Goal: Task Accomplishment & Management: Complete application form

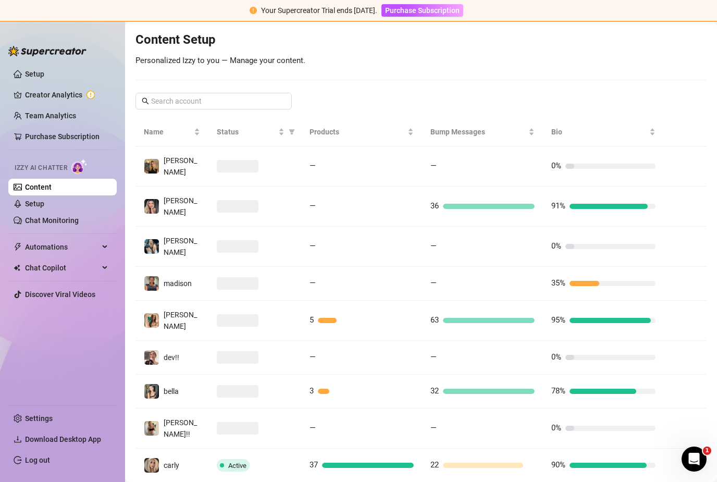
scroll to position [122, 0]
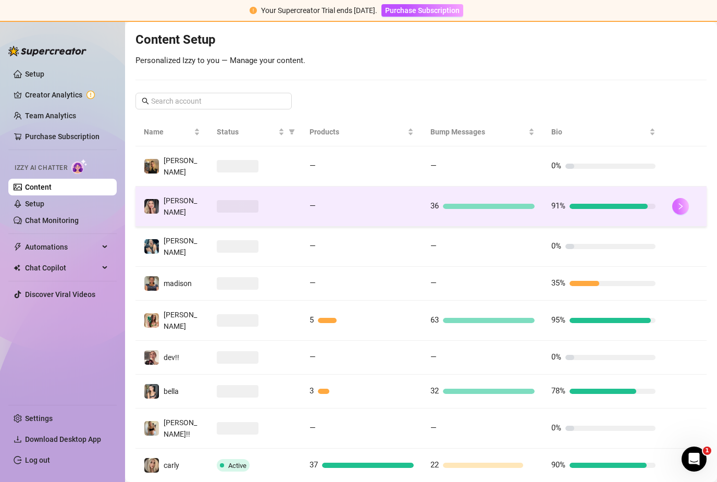
click at [682, 203] on icon "right" at bounding box center [680, 206] width 4 height 6
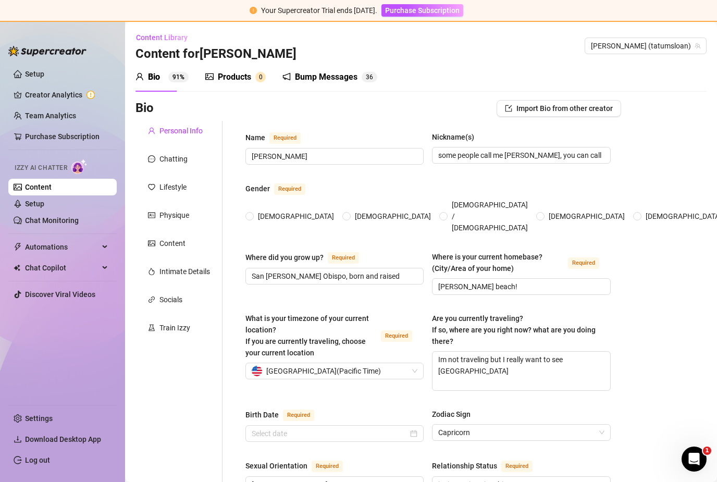
radio input "true"
type input "[DATE]"
click at [44, 202] on link "Setup" at bounding box center [34, 204] width 19 height 8
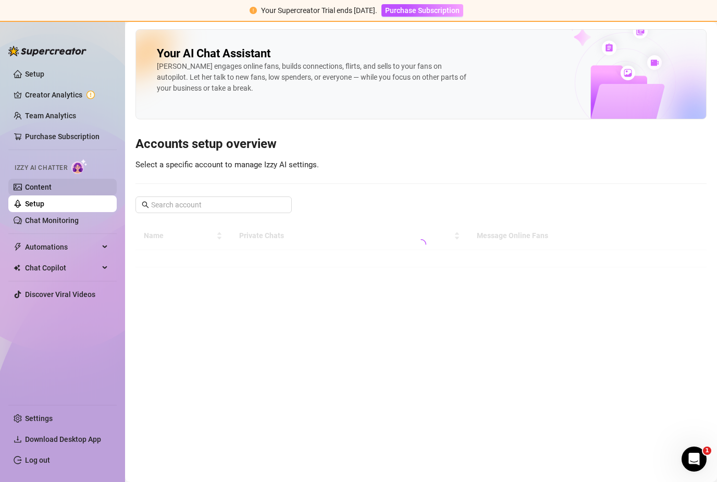
click at [52, 191] on link "Content" at bounding box center [38, 187] width 27 height 8
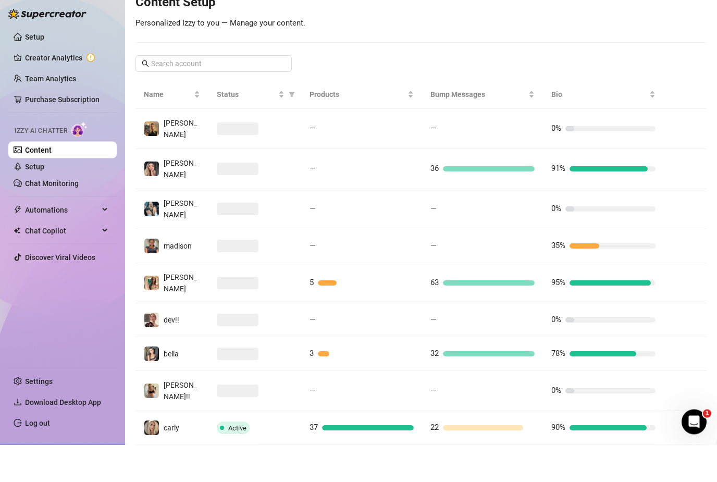
scroll to position [20, 0]
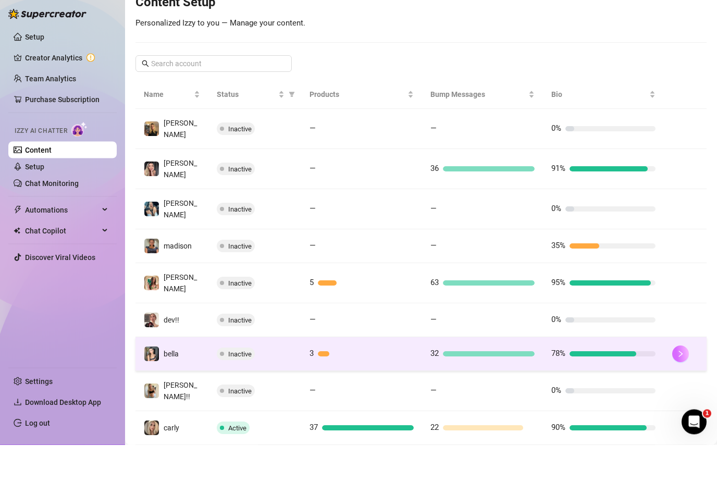
click at [685, 383] on button "button" at bounding box center [680, 391] width 17 height 17
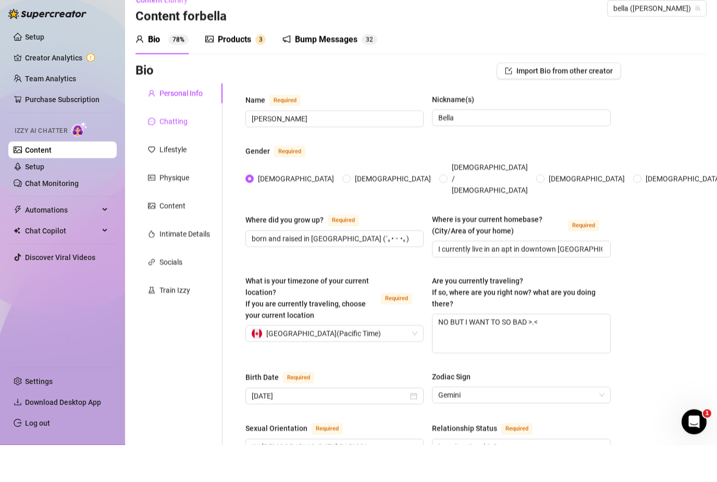
click at [186, 153] on div "Chatting" at bounding box center [173, 158] width 28 height 11
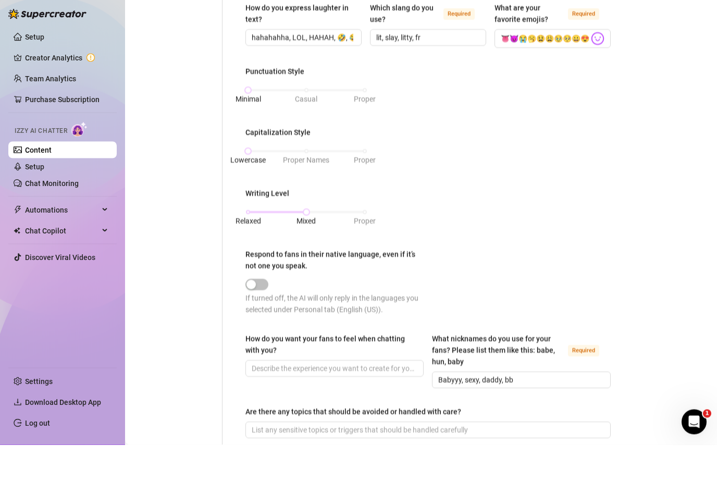
scroll to position [375, 0]
click at [44, 200] on link "Setup" at bounding box center [34, 204] width 19 height 8
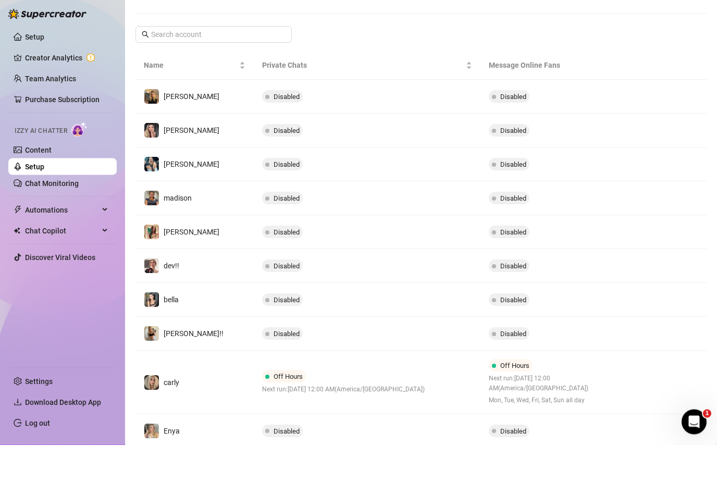
scroll to position [132, 0]
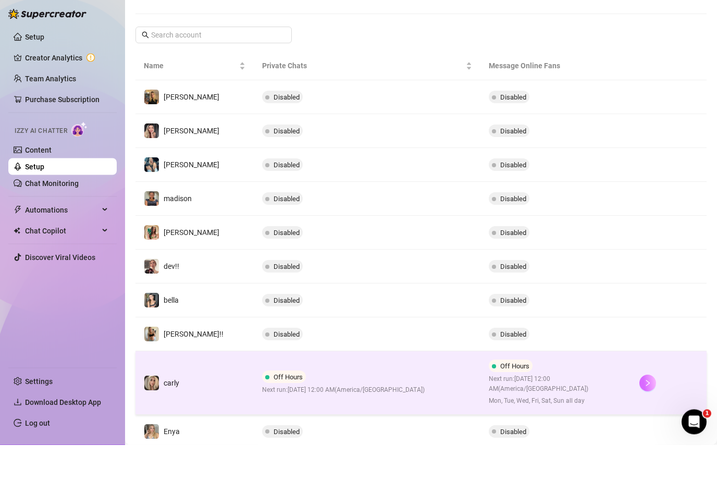
click at [650, 412] on button "button" at bounding box center [647, 420] width 17 height 17
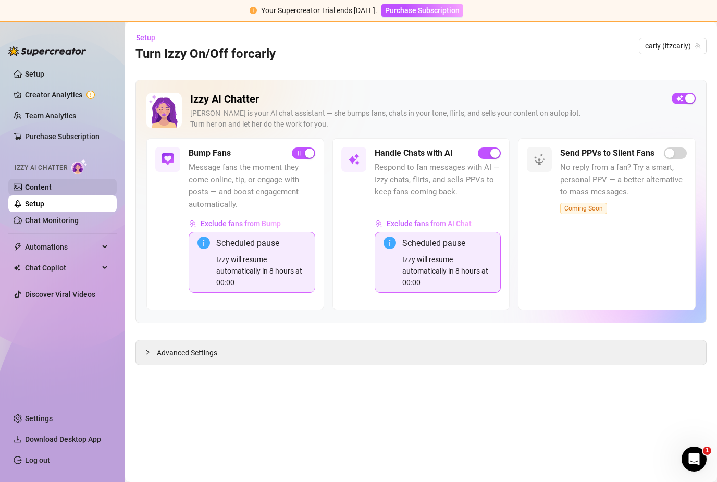
click at [25, 186] on link "Content" at bounding box center [38, 187] width 27 height 8
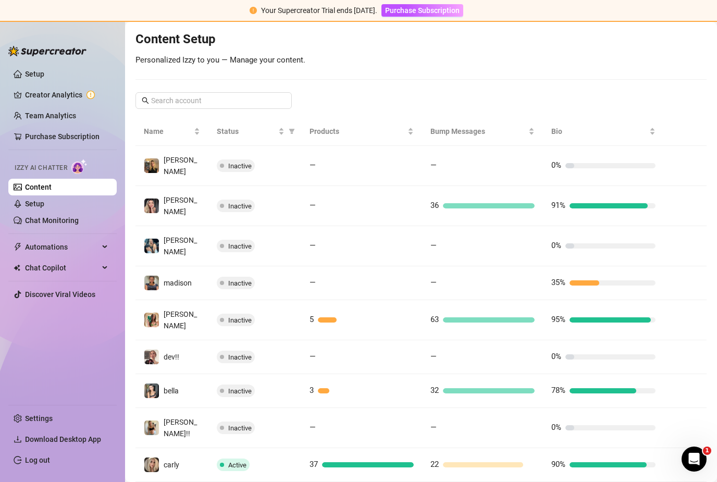
scroll to position [122, 0]
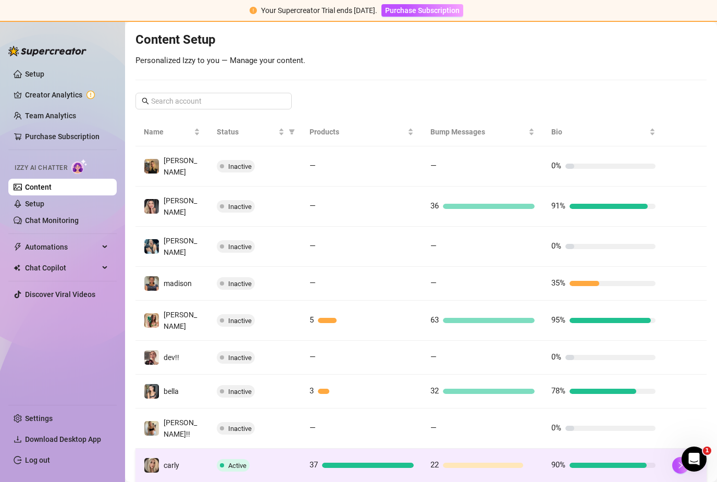
click at [688, 449] on td at bounding box center [685, 466] width 43 height 34
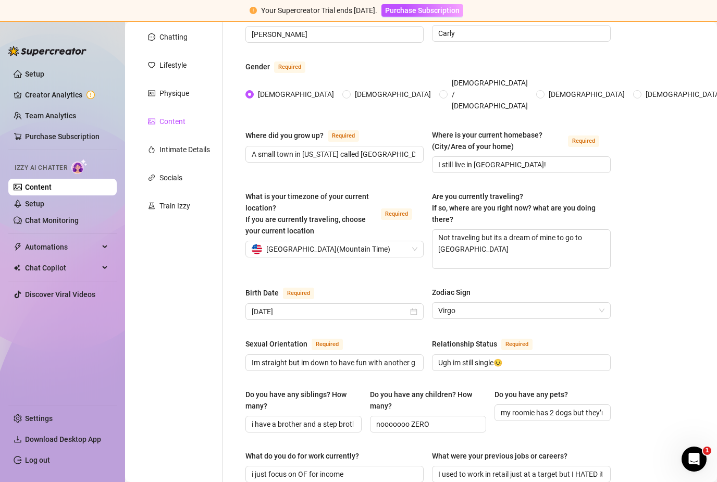
click at [162, 126] on div "Content" at bounding box center [172, 121] width 26 height 11
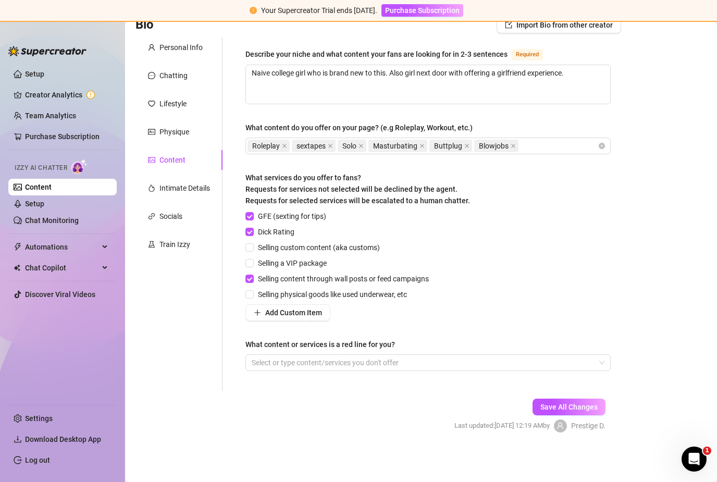
scroll to position [51, 0]
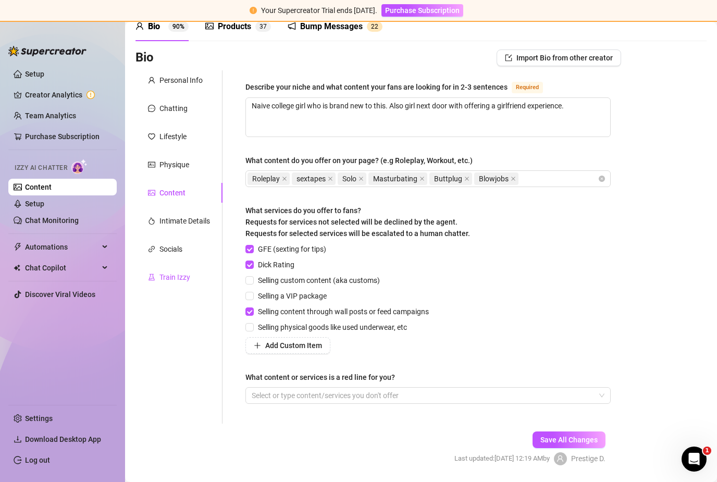
click at [165, 276] on div "Train Izzy" at bounding box center [174, 276] width 31 height 11
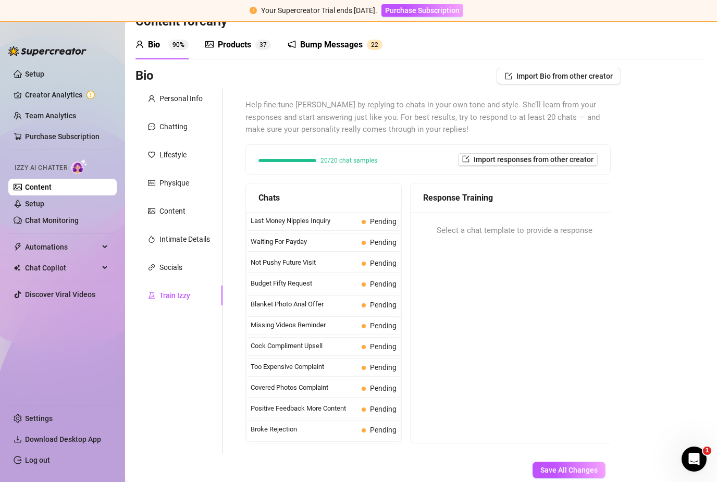
scroll to position [29, 0]
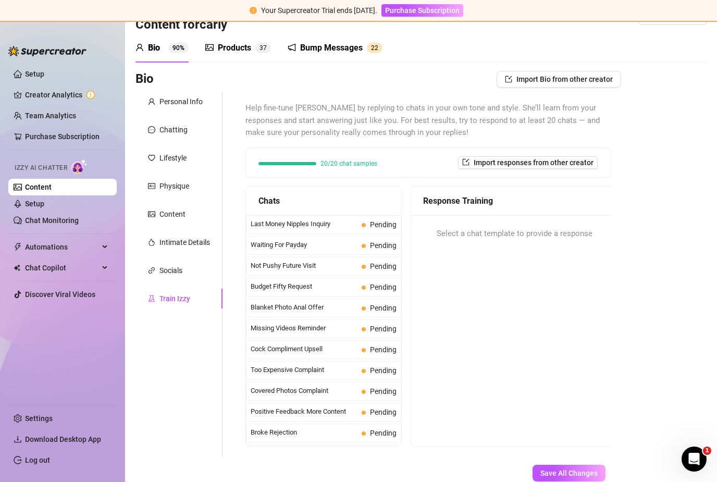
click at [225, 51] on div "Products" at bounding box center [234, 48] width 33 height 13
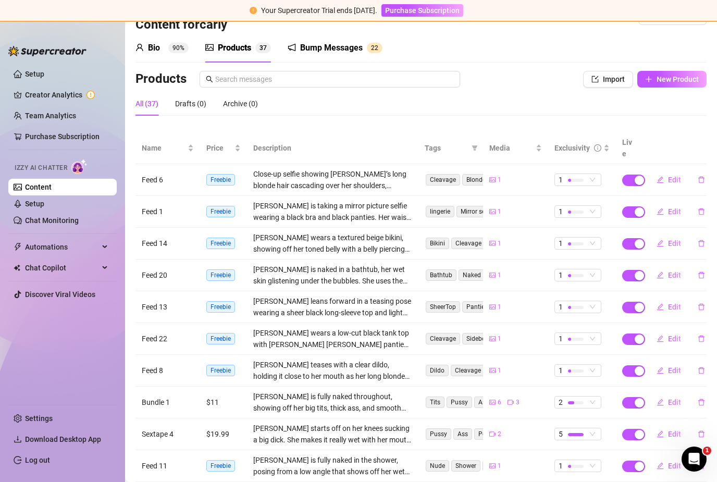
click at [499, 207] on span "1" at bounding box center [500, 212] width 4 height 10
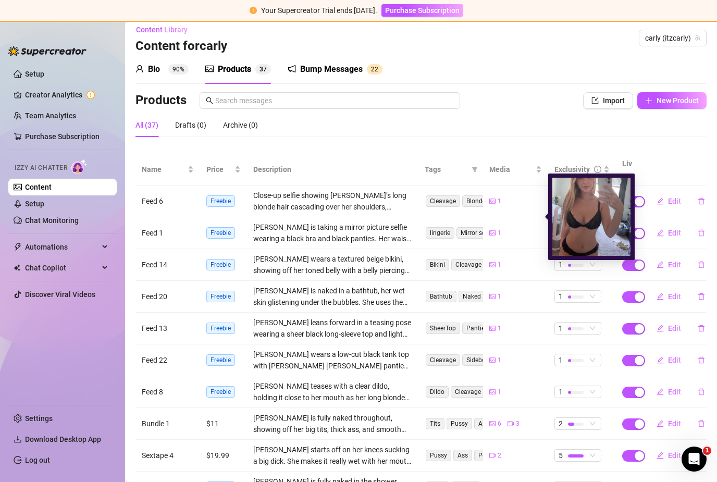
scroll to position [1, 0]
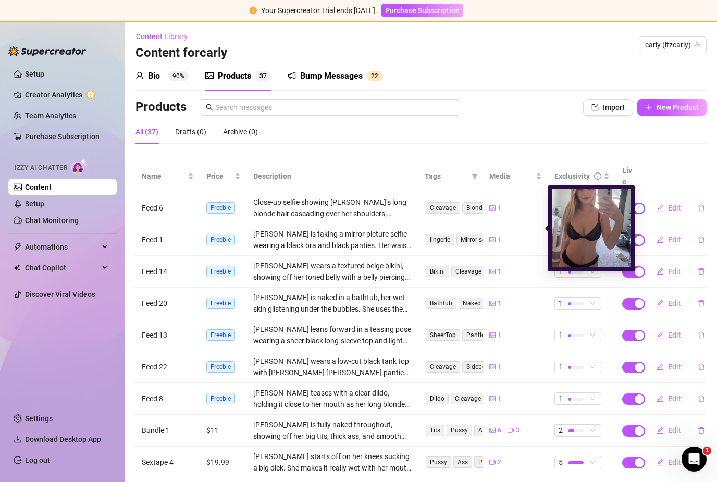
click at [545, 337] on td "1" at bounding box center [515, 335] width 65 height 32
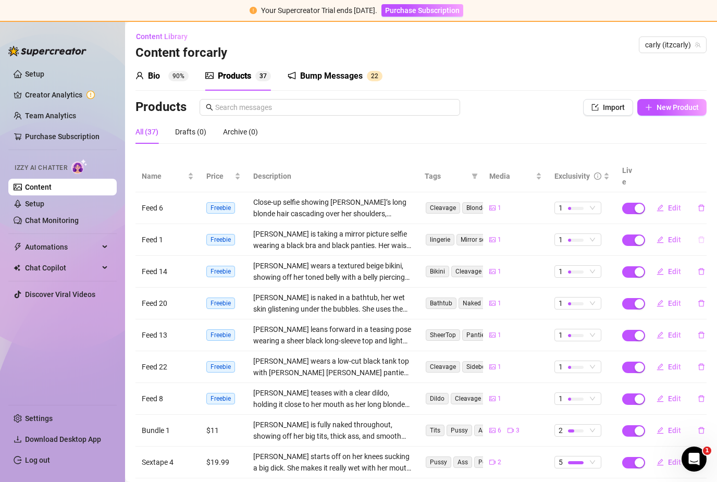
click at [705, 231] on button "button" at bounding box center [701, 239] width 24 height 17
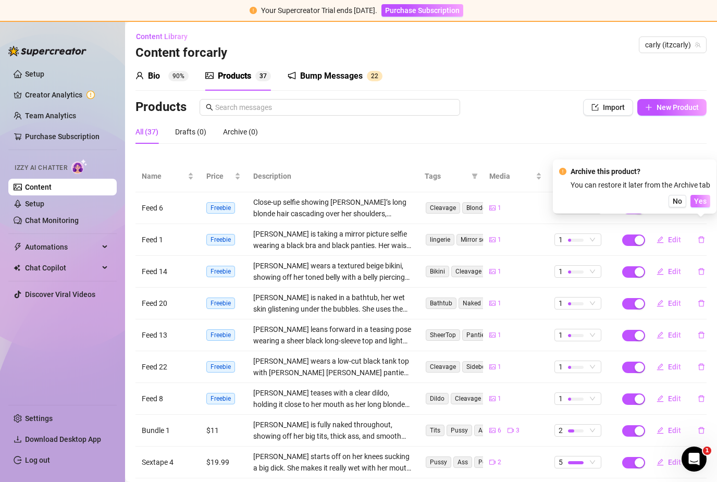
click at [706, 199] on span "Yes" at bounding box center [700, 201] width 13 height 8
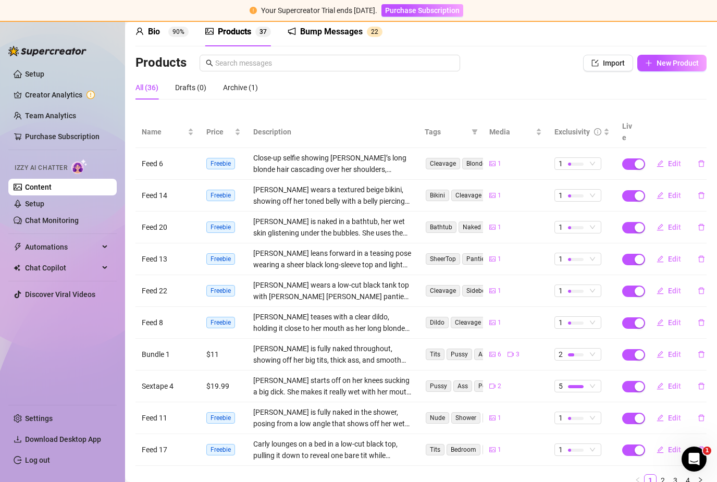
scroll to position [45, 0]
click at [670, 70] on button "New Product" at bounding box center [671, 63] width 69 height 17
type textarea "Type your message here..."
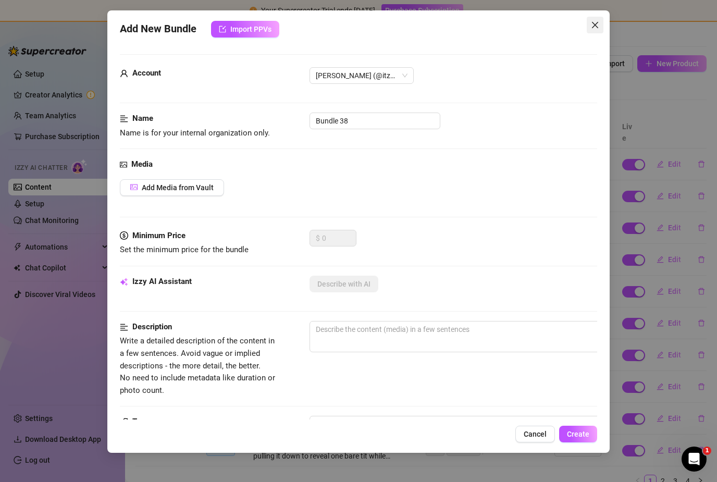
click at [594, 26] on icon "close" at bounding box center [594, 25] width 6 height 6
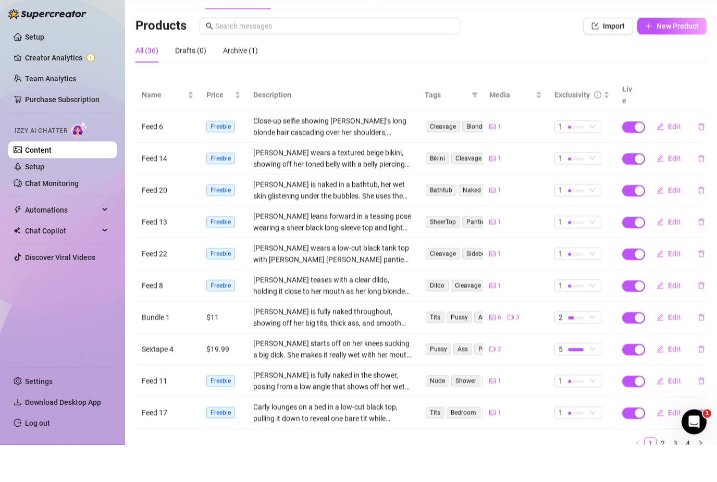
scroll to position [30, 0]
click at [664, 475] on link "2" at bounding box center [662, 480] width 11 height 11
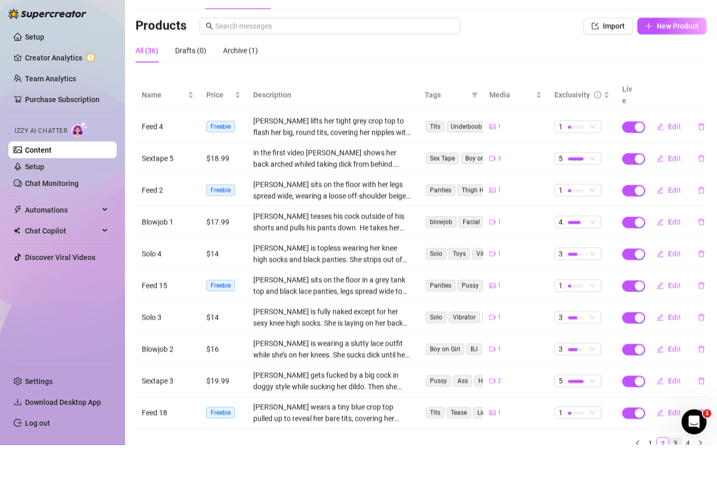
click at [675, 475] on link "3" at bounding box center [675, 480] width 11 height 11
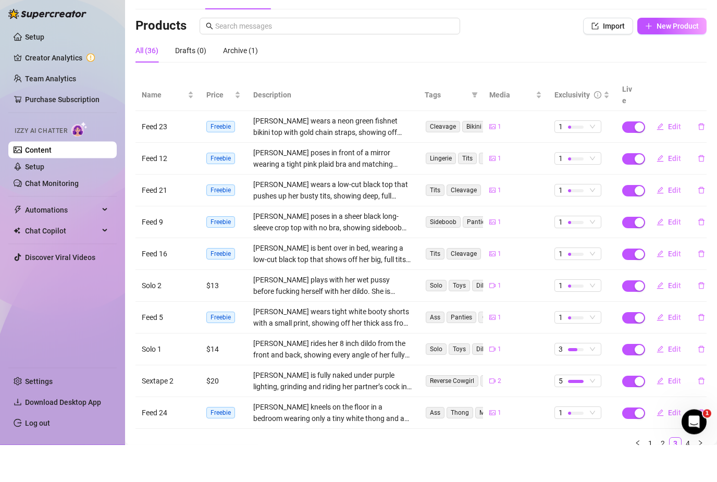
click at [688, 475] on link "4" at bounding box center [687, 480] width 11 height 11
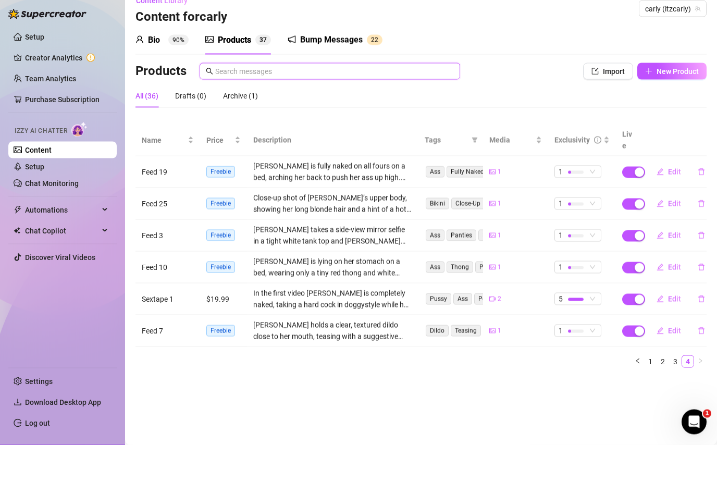
click at [311, 103] on input "text" at bounding box center [334, 108] width 239 height 11
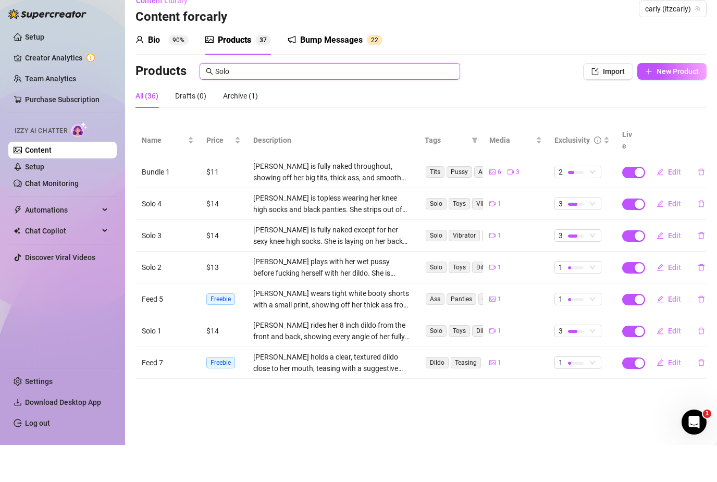
type input "Solo"
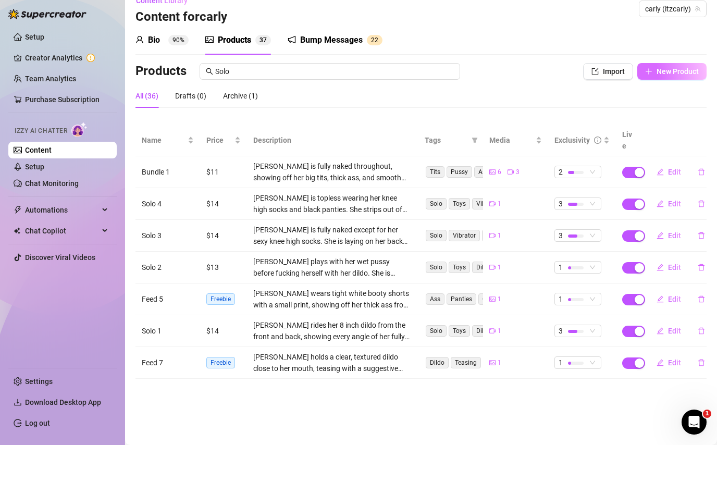
click at [685, 100] on button "New Product" at bounding box center [671, 108] width 69 height 17
type textarea "Type your message here..."
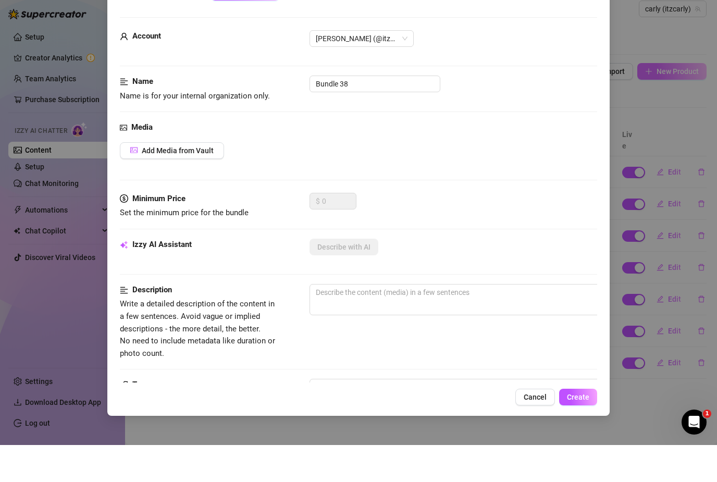
scroll to position [33, 0]
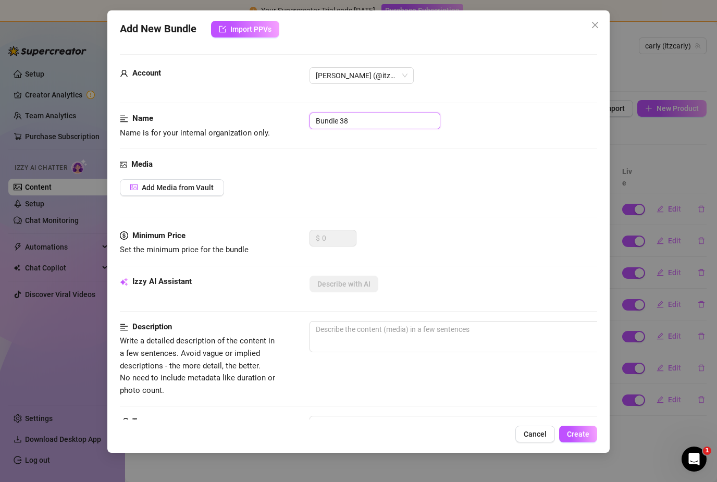
click at [386, 126] on input "Bundle 38" at bounding box center [375, 121] width 131 height 17
type input "B"
type input "Solo 5"
click at [354, 162] on div "Media" at bounding box center [358, 164] width 477 height 13
click at [199, 188] on span "Add Media from Vault" at bounding box center [178, 187] width 72 height 8
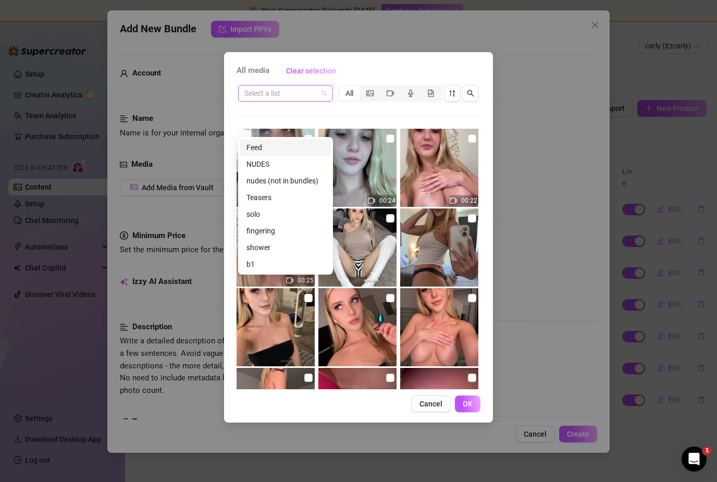
click at [324, 98] on span at bounding box center [285, 93] width 82 height 16
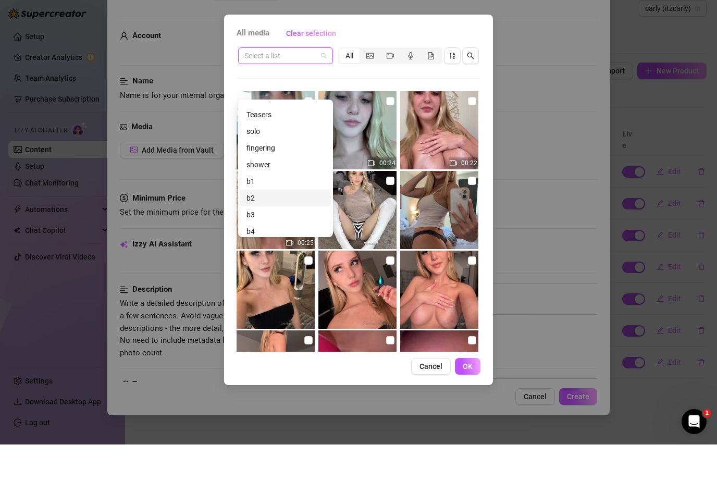
scroll to position [26, 0]
click at [271, 182] on div "solo" at bounding box center [285, 187] width 78 height 11
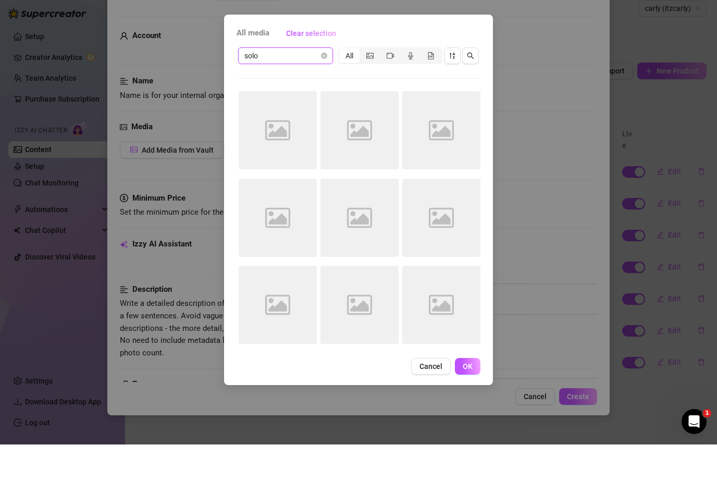
scroll to position [34, 0]
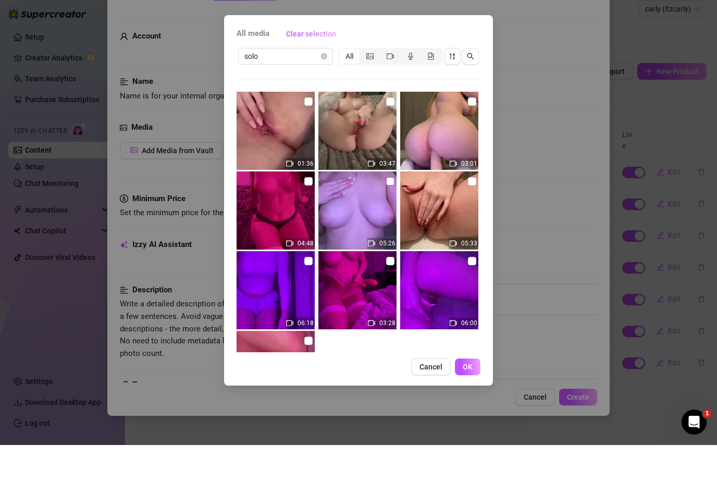
click at [387, 214] on input "checkbox" at bounding box center [390, 218] width 8 height 8
checkbox input "true"
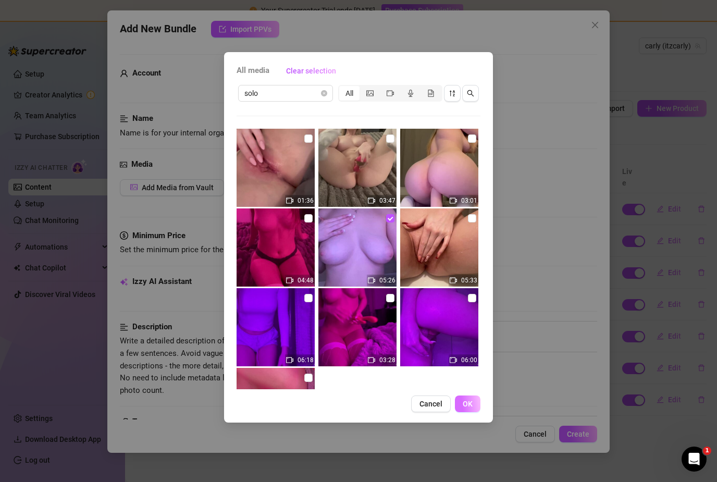
click at [473, 401] on button "OK" at bounding box center [468, 404] width 26 height 17
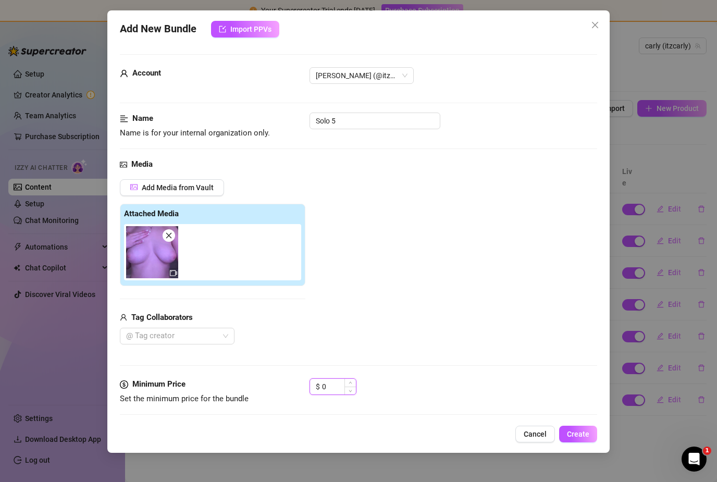
click at [342, 389] on input "0" at bounding box center [339, 387] width 34 height 16
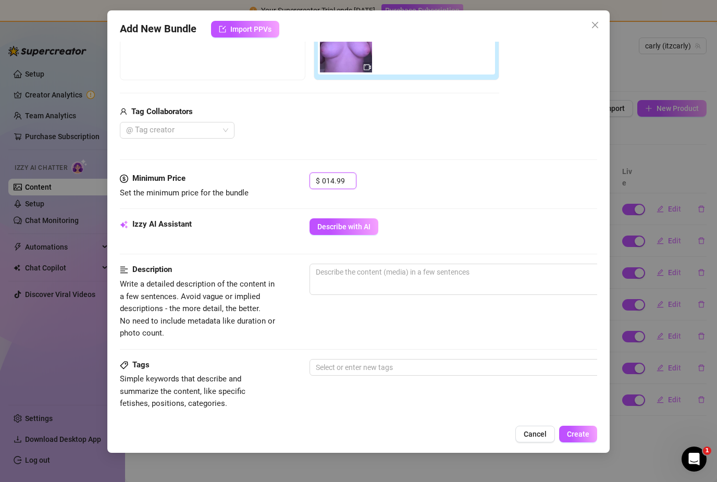
scroll to position [206, 0]
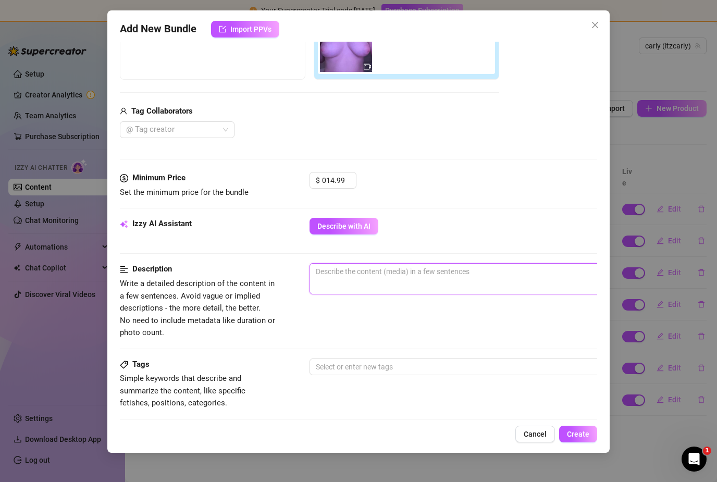
click at [493, 273] on textarea at bounding box center [492, 272] width 364 height 16
type input "14.99"
type textarea "c"
type textarea "ca"
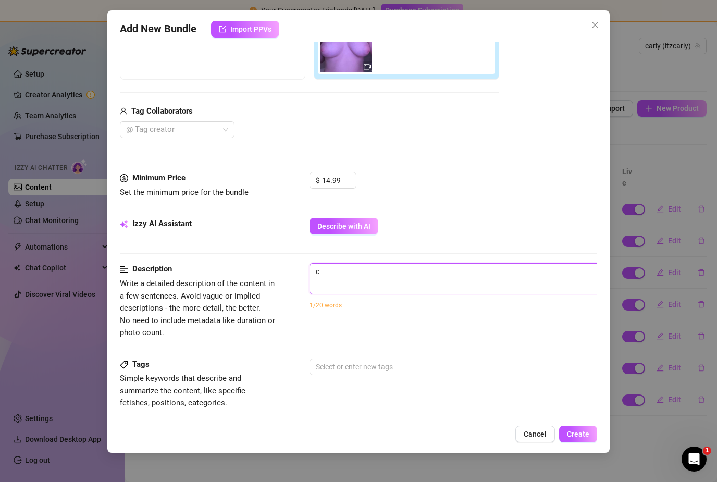
type textarea "ca"
type textarea "car"
type textarea "[PERSON_NAME]"
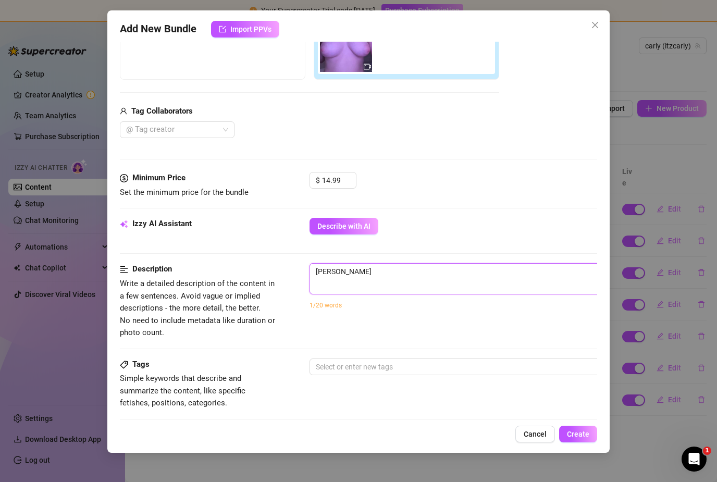
type textarea "carly"
type textarea "[PERSON_NAME]"
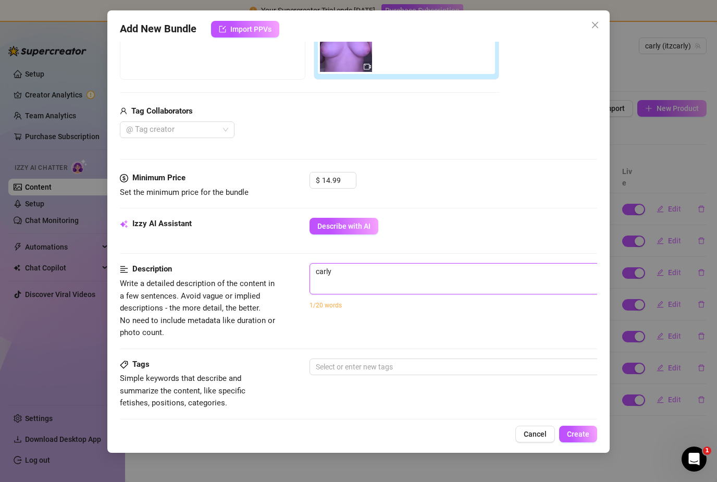
type textarea "[PERSON_NAME]"
type textarea "[PERSON_NAME] ge"
type textarea "carly get"
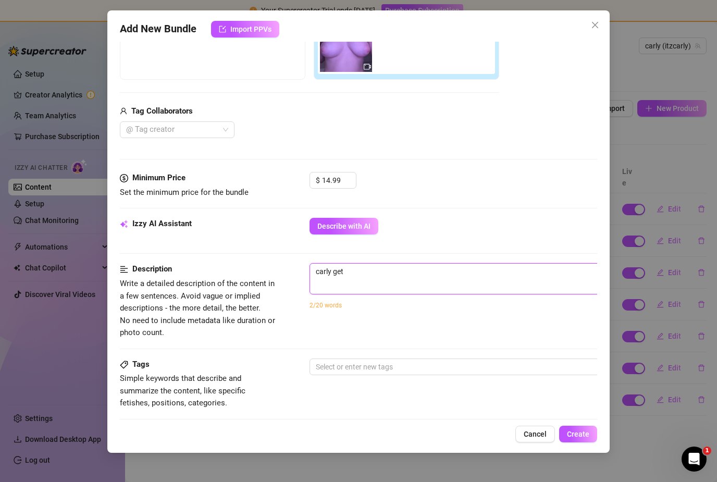
type textarea "[PERSON_NAME] gets"
type textarea "[PERSON_NAME] gets h"
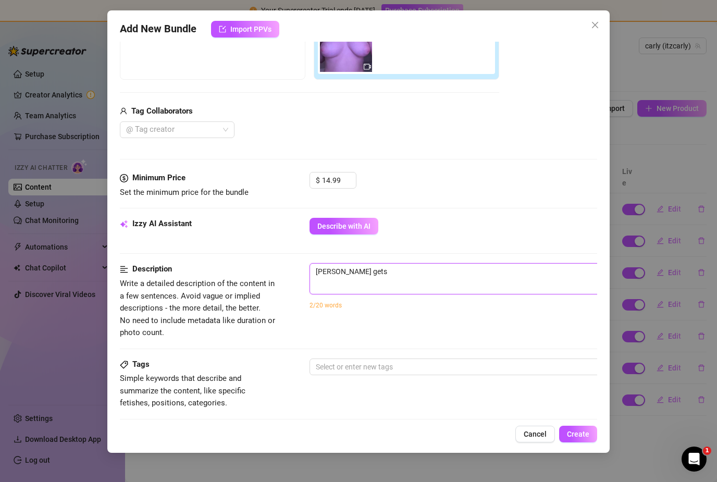
type textarea "[PERSON_NAME] gets h"
type textarea "[PERSON_NAME] gets he"
type textarea "[PERSON_NAME] gets her"
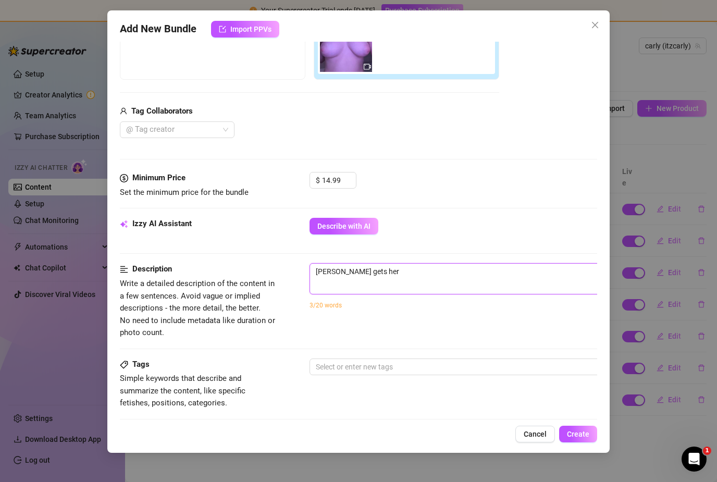
type textarea "[PERSON_NAME] gets her"
type textarea "[PERSON_NAME] gets her b"
type textarea "[PERSON_NAME] gets her bo"
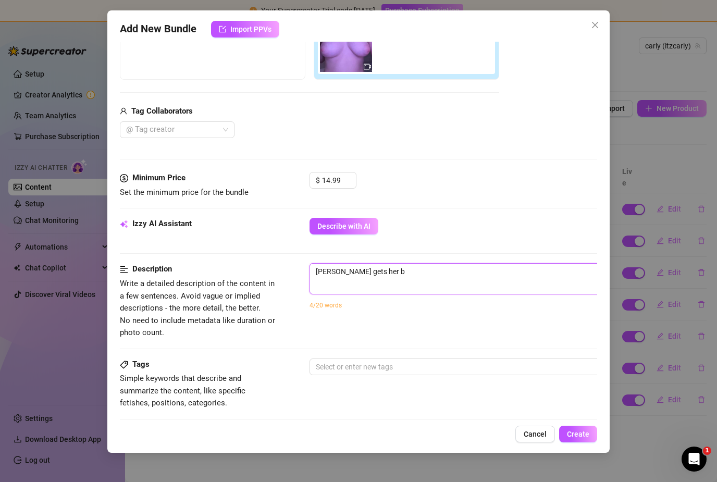
type textarea "[PERSON_NAME] gets her bo"
type textarea "[PERSON_NAME] gets her bod"
type textarea "[PERSON_NAME] gets her body"
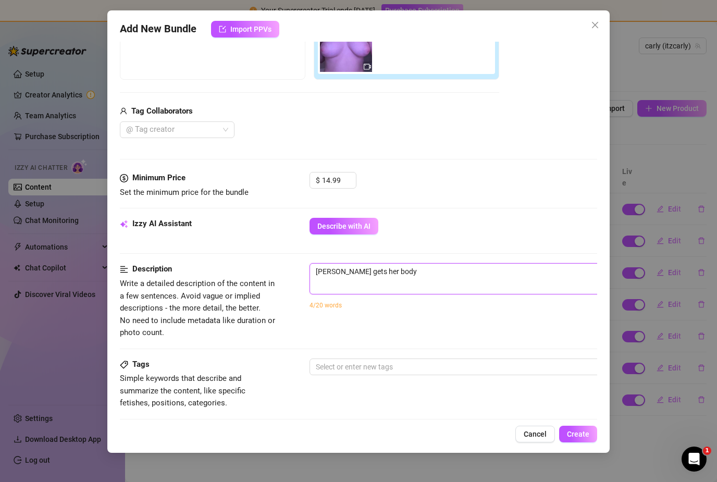
type textarea "[PERSON_NAME] gets her body"
type textarea "[PERSON_NAME] gets her body a"
type textarea "[PERSON_NAME] gets her body al"
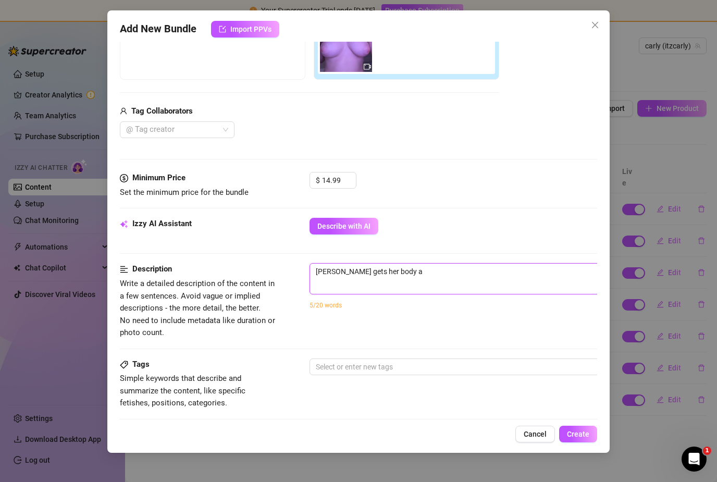
type textarea "[PERSON_NAME] gets her body al"
type textarea "[PERSON_NAME] gets her body all"
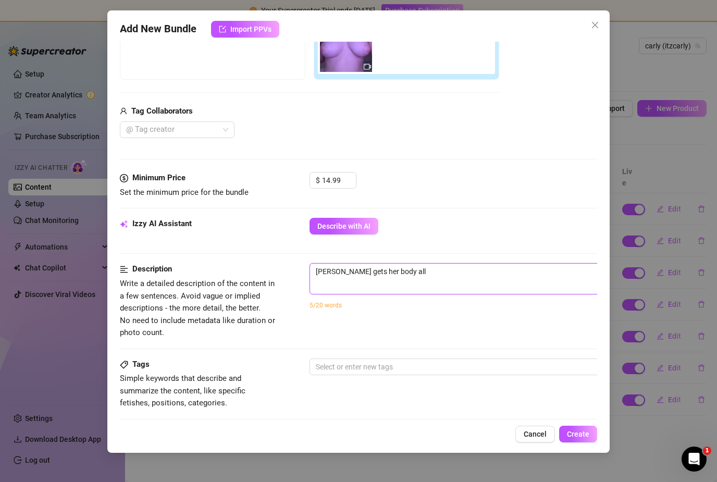
type textarea "[PERSON_NAME] gets her body all o"
type textarea "[PERSON_NAME] gets her body all oi"
type textarea "[PERSON_NAME] gets her body all oil"
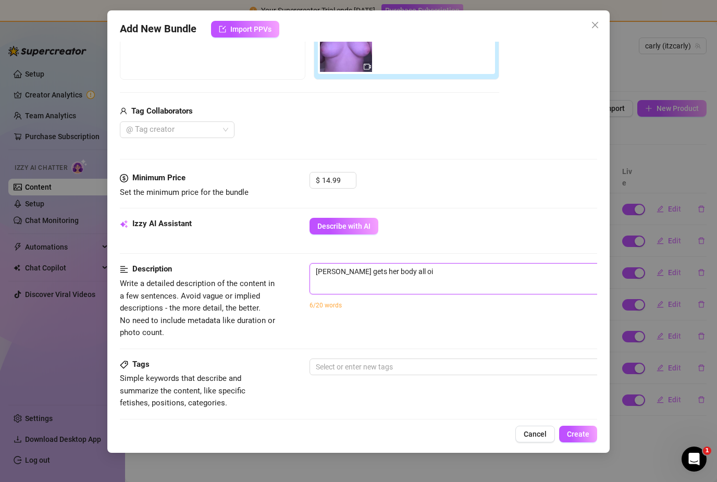
type textarea "[PERSON_NAME] gets her body all oil"
type textarea "[PERSON_NAME] gets her body all oile"
type textarea "[PERSON_NAME] gets her body all oiled"
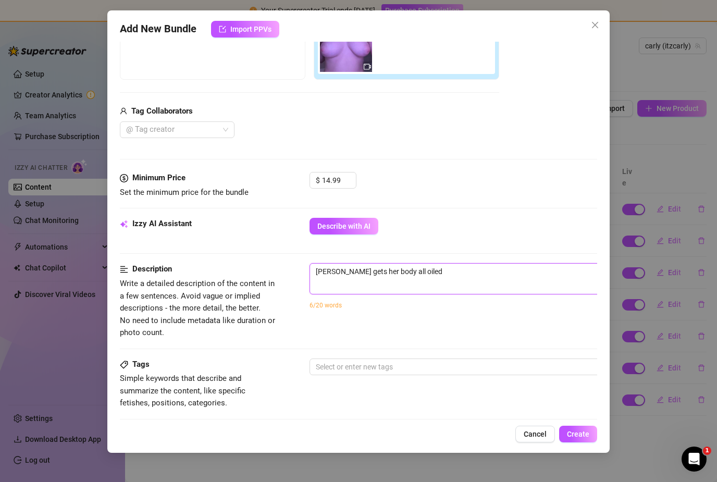
type textarea "[PERSON_NAME] gets her body all oiled"
type textarea "[PERSON_NAME] gets her body all oiled u"
type textarea "[PERSON_NAME] gets her body all oiled up"
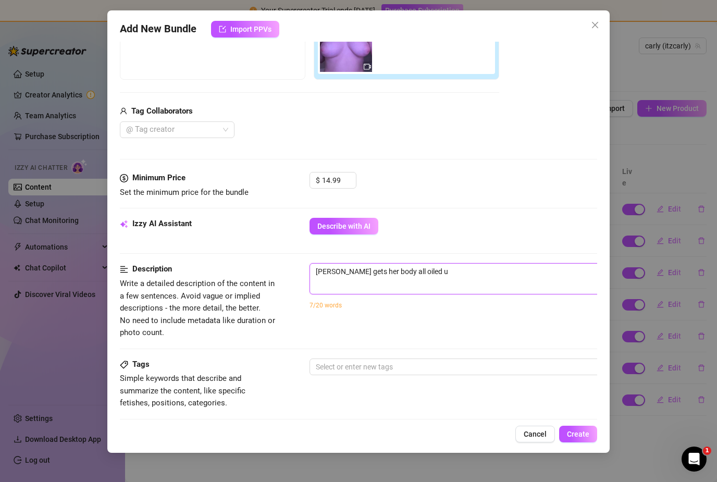
type textarea "[PERSON_NAME] gets her body all oiled up"
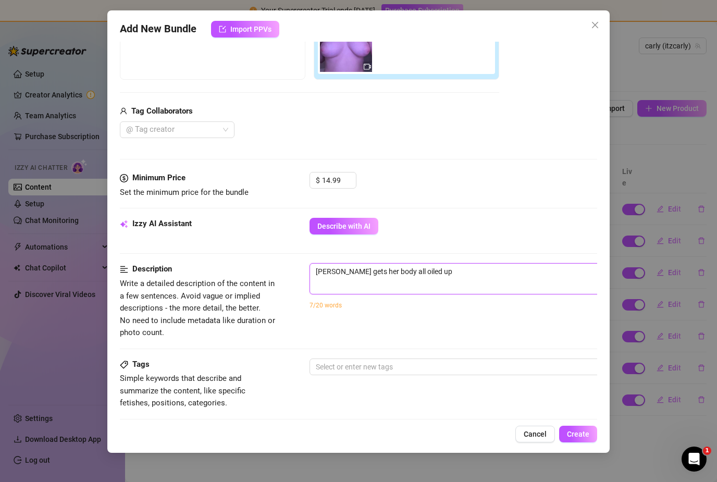
type textarea "[PERSON_NAME] gets her body all oiled up,"
type textarea "[PERSON_NAME] gets her body all oiled up, t"
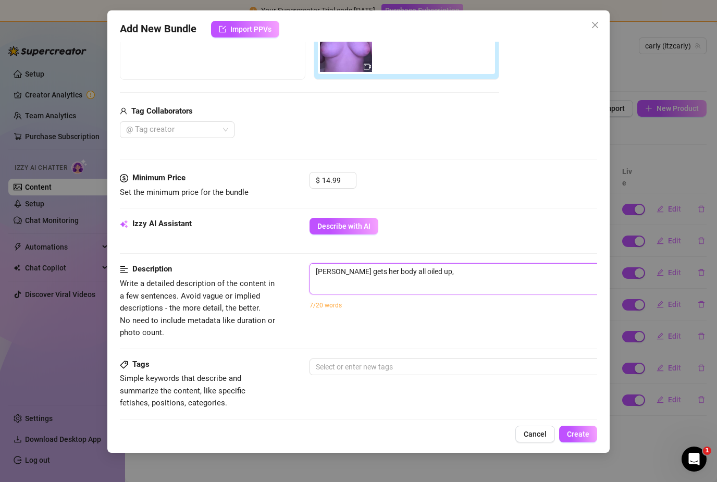
type textarea "[PERSON_NAME] gets her body all oiled up, t"
type textarea "[PERSON_NAME] gets her body all oiled up, te"
type textarea "[PERSON_NAME] gets her body all oiled up, tea"
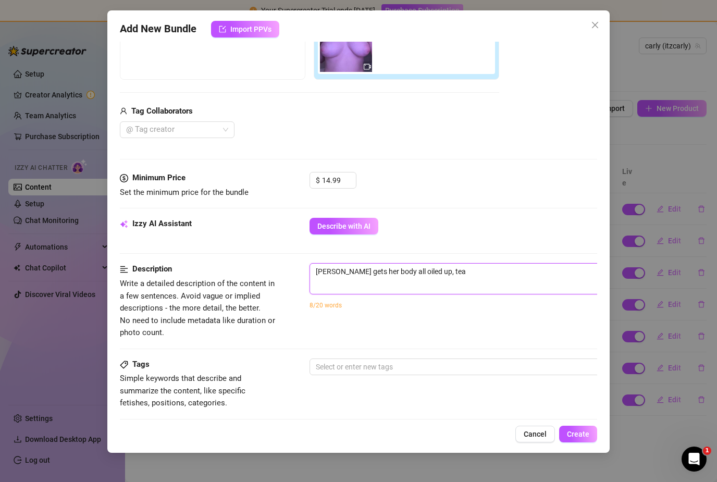
type textarea "[PERSON_NAME] gets her body all oiled up, teas"
type textarea "[PERSON_NAME] gets her body all oiled up, teast"
type textarea "[PERSON_NAME] gets her body all oiled up, teas"
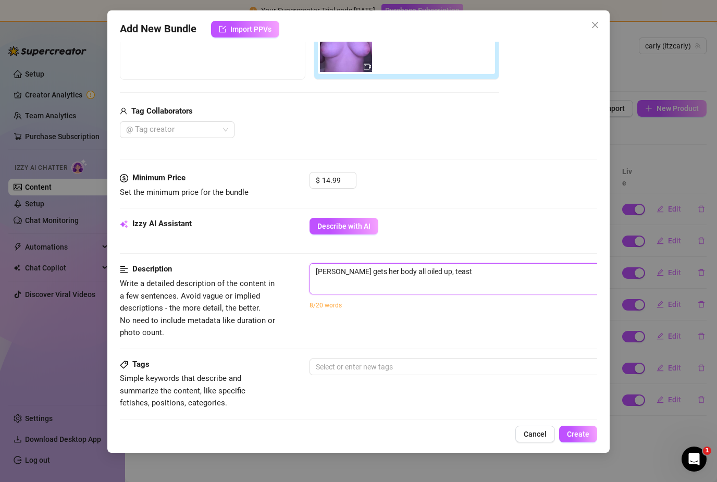
type textarea "[PERSON_NAME] gets her body all oiled up, teas"
type textarea "[PERSON_NAME] gets her body all oiled up, teasi"
type textarea "[PERSON_NAME] gets her body all oiled up, teasin"
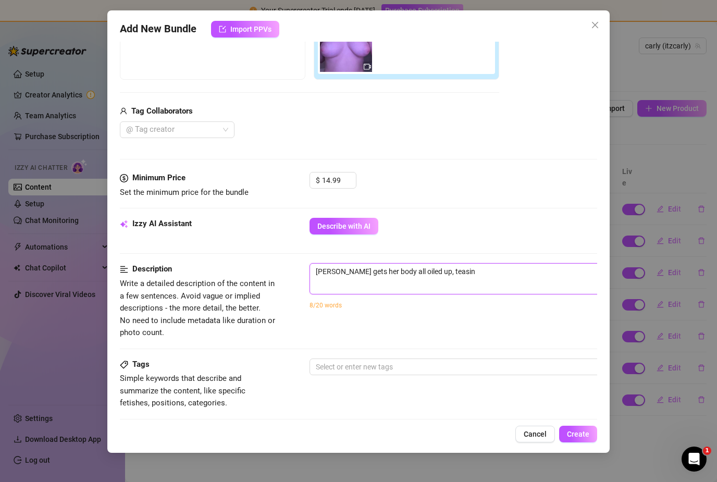
type textarea "[PERSON_NAME] gets her body all oiled up, teasing"
type textarea "[PERSON_NAME] gets her body all oiled up, teasing h"
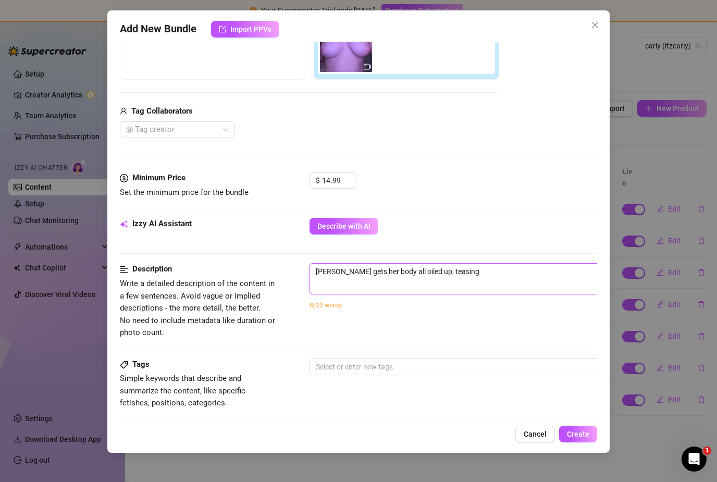
type textarea "[PERSON_NAME] gets her body all oiled up, teasing h"
type textarea "[PERSON_NAME] gets her body all oiled up, teasing he"
type textarea "[PERSON_NAME] gets her body all oiled up, teasing her"
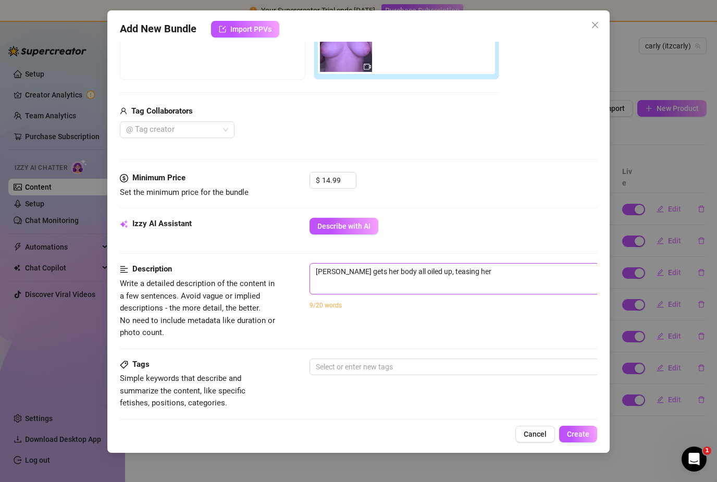
type textarea "[PERSON_NAME] gets her body all oiled up, teasing her"
type textarea "[PERSON_NAME] gets her body all oiled up, teasing her a"
type textarea "[PERSON_NAME] gets her body all oiled up, teasing her as"
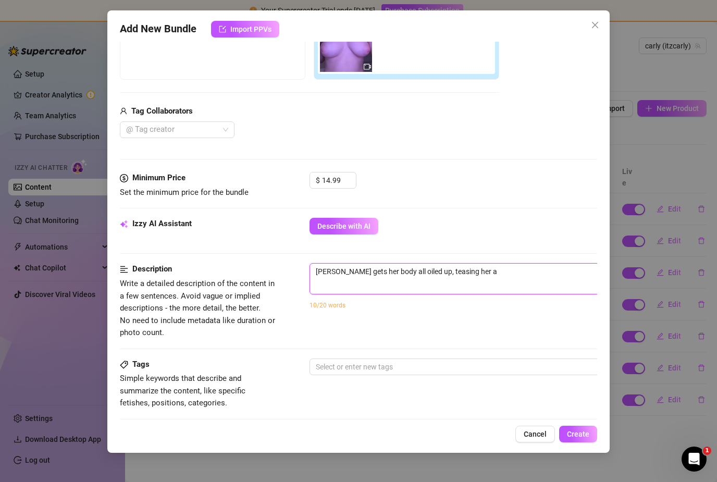
type textarea "[PERSON_NAME] gets her body all oiled up, teasing her as"
type textarea "[PERSON_NAME] gets her body all oiled up, teasing her ass"
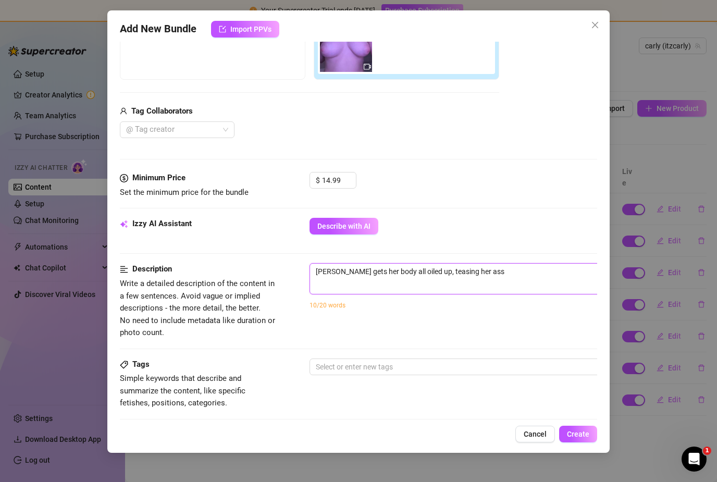
type textarea "[PERSON_NAME] gets her body all oiled up, teasing her ass a"
type textarea "[PERSON_NAME] gets her body all oiled up, teasing her ass ad"
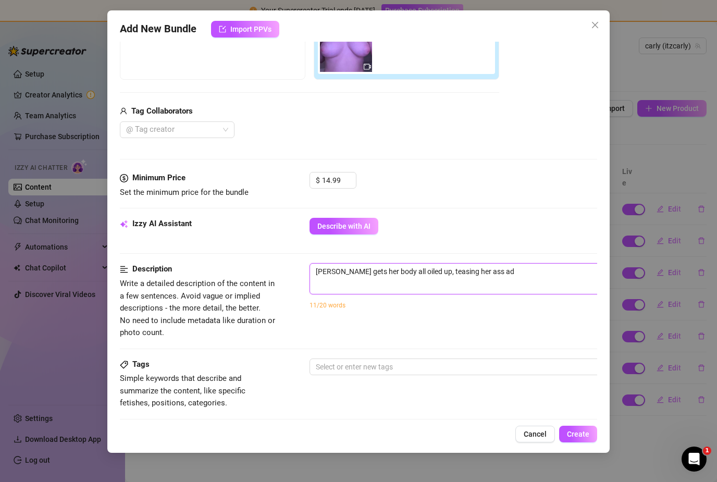
type textarea "[PERSON_NAME] gets her body all oiled up, teasing her ass ad"
type textarea "[PERSON_NAME] gets her body all oiled up, teasing her ass ad t"
type textarea "[PERSON_NAME] gets her body all oiled up, teasing her ass ad ti"
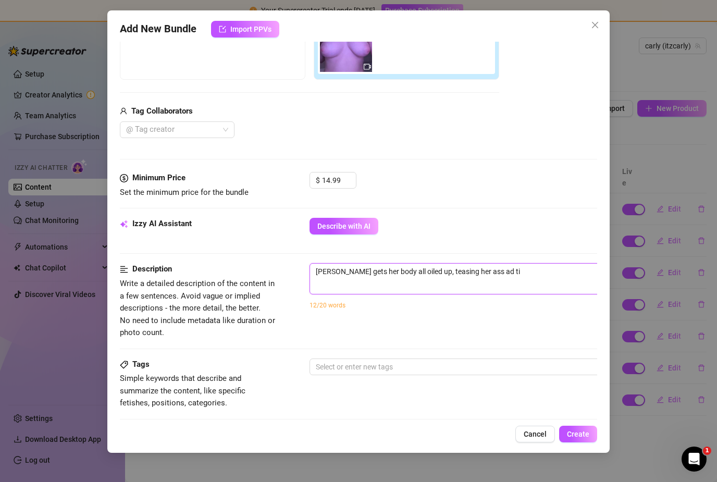
type textarea "[PERSON_NAME] gets her body all oiled up, teasing her ass ad tit"
type textarea "[PERSON_NAME] gets her body all oiled up, teasing her ass ad titt"
type textarea "[PERSON_NAME] gets her body all oiled up, teasing her ass ad titti"
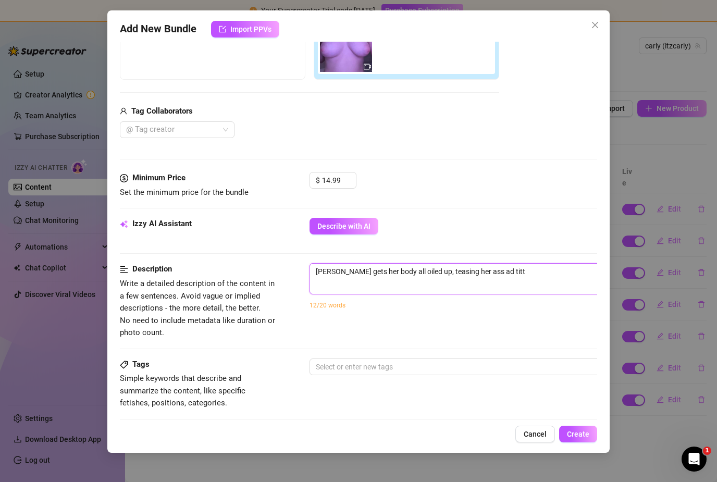
type textarea "[PERSON_NAME] gets her body all oiled up, teasing her ass ad titti"
type textarea "[PERSON_NAME] gets her body all oiled up, teasing her ass ad tittie"
type textarea "[PERSON_NAME] gets her body all oiled up, teasing her ass ad titties"
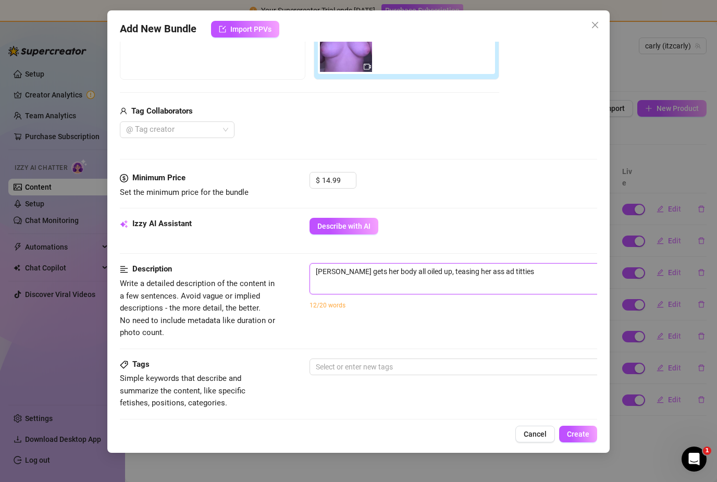
type textarea "[PERSON_NAME] gets her body all oiled up, teasing her ass ad titties"
type textarea "[PERSON_NAME] gets her body all oiled up, teasing her ass ad titties f"
type textarea "[PERSON_NAME] gets her body all oiled up, teasing her ass ad titties fr"
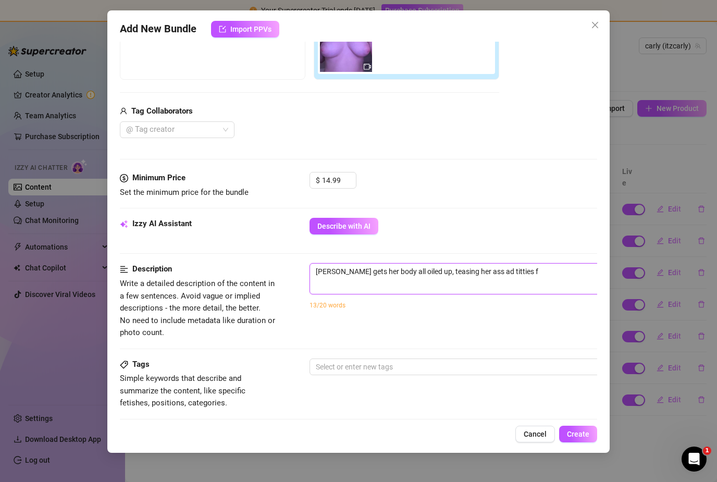
type textarea "[PERSON_NAME] gets her body all oiled up, teasing her ass ad titties fr"
type textarea "[PERSON_NAME] gets her body all oiled up, teasing her ass ad titties fro"
type textarea "[PERSON_NAME] gets her body all oiled up, teasing her ass ad titties from"
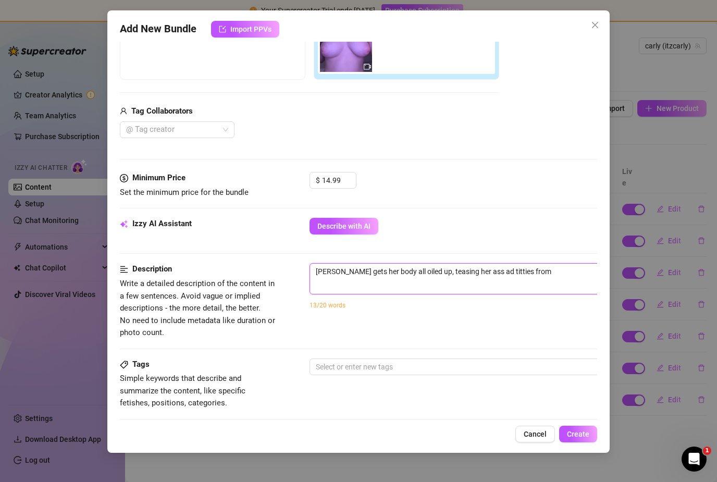
type textarea "[PERSON_NAME] gets her body all oiled up, teasing her ass ad titties from"
type textarea "[PERSON_NAME] gets her body all oiled up, teasing her ass ad titties from e"
type textarea "[PERSON_NAME] gets her body all oiled up, teasing her ass ad titties from ev"
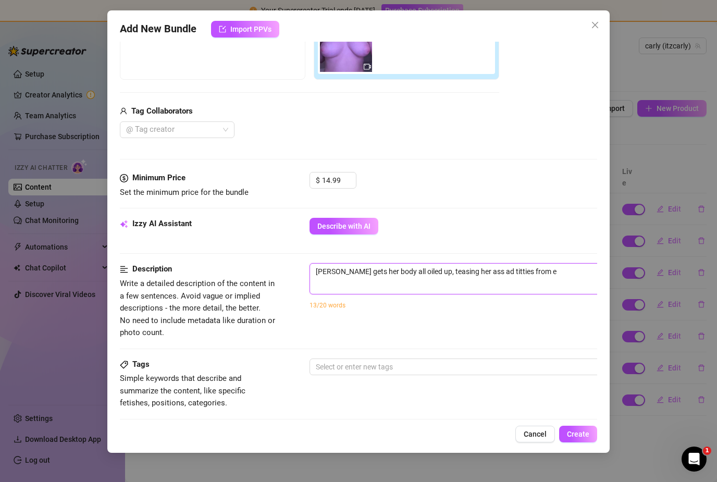
type textarea "[PERSON_NAME] gets her body all oiled up, teasing her ass ad titties from ev"
type textarea "[PERSON_NAME] gets her body all oiled up, teasing her ass ad titties from [PERS…"
type textarea "[PERSON_NAME] gets her body all oiled up, teasing her ass ad titties from ever"
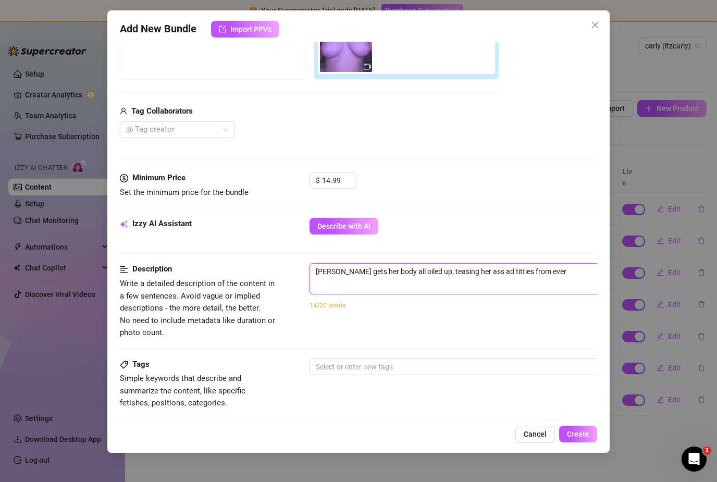
type textarea "[PERSON_NAME] gets her body all oiled up, teasing her ass ad titties from every"
type textarea "[PERSON_NAME] gets her body all oiled up, teasing her ass ad titties from every…"
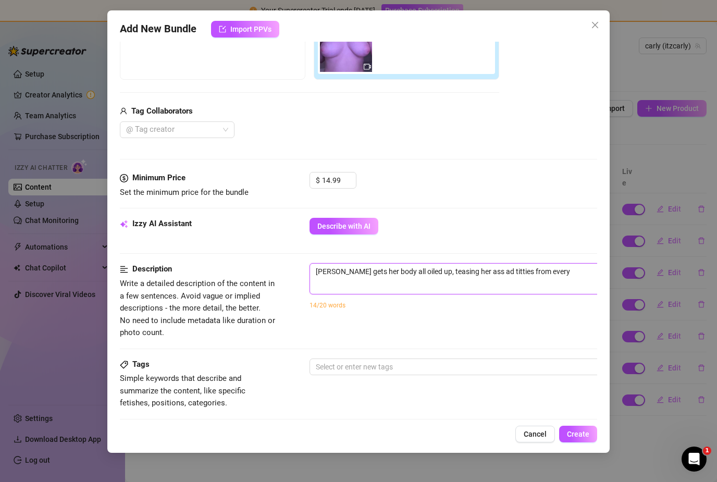
type textarea "[PERSON_NAME] gets her body all oiled up, teasing her ass ad titties from every…"
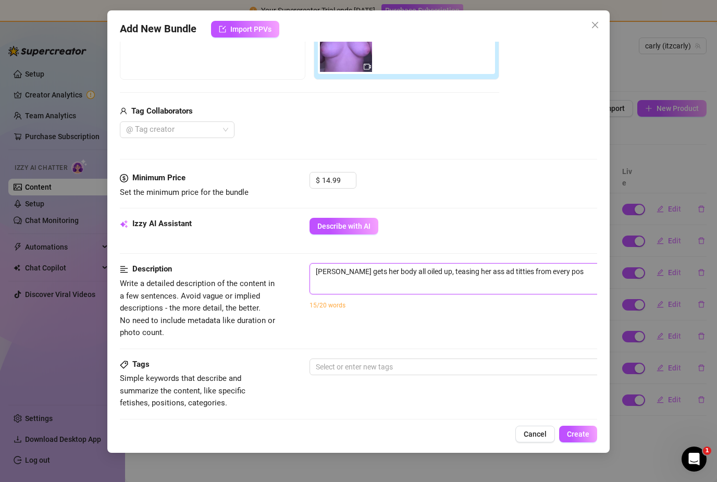
type textarea "[PERSON_NAME] gets her body all oiled up, teasing her ass ad titties from every…"
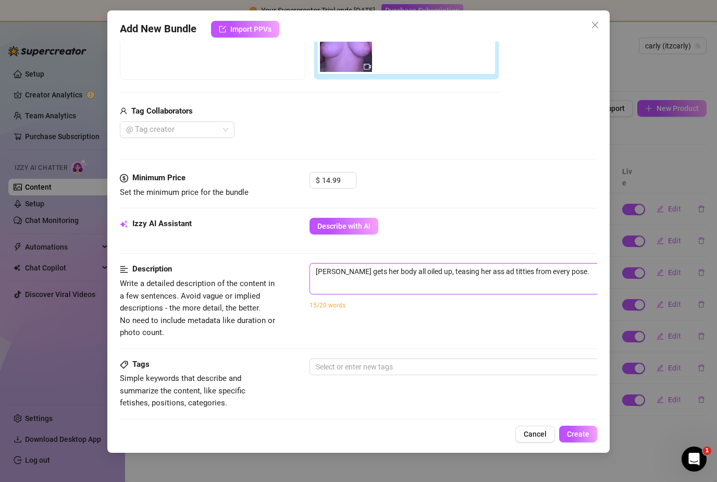
type textarea "[PERSON_NAME] gets her body all oiled up, teasing her ass ad titties from every…"
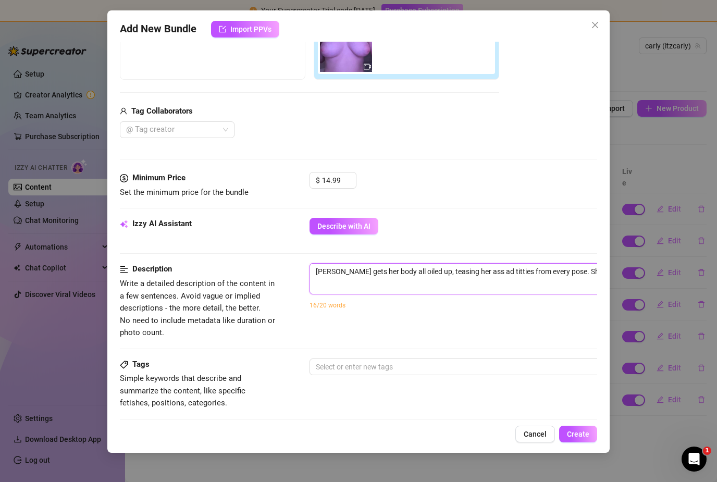
type textarea "[PERSON_NAME] gets her body all oiled up, teasing her ass ad titties from every…"
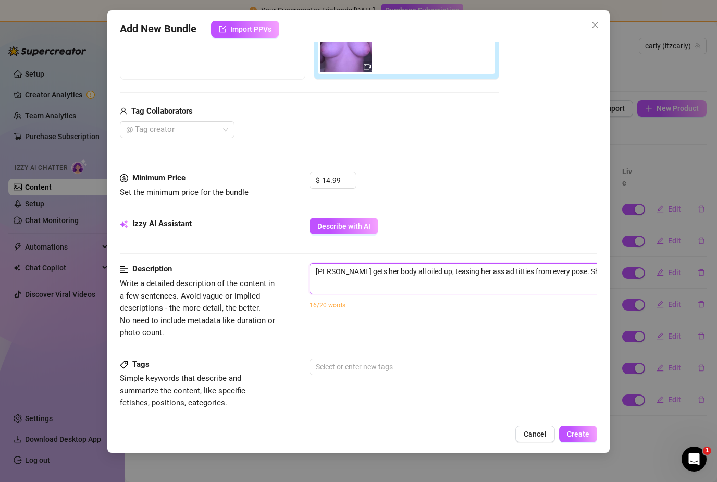
type textarea "[PERSON_NAME] gets her body all oiled up, teasing her ass ad titties from every…"
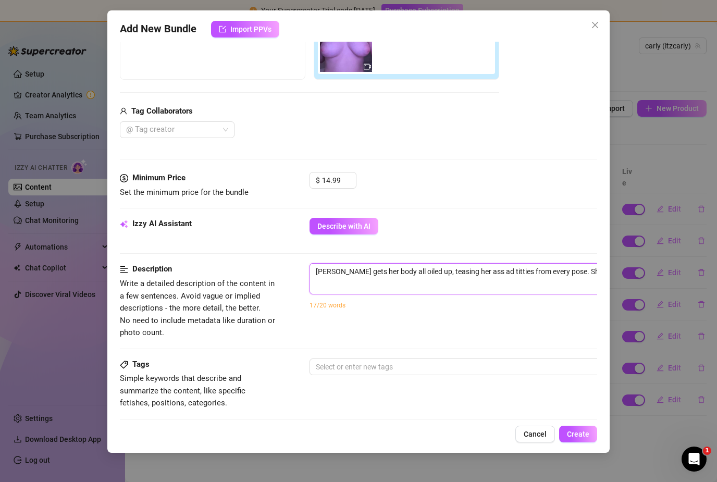
type textarea "[PERSON_NAME] gets her body all oiled up, teasing her ass ad titties from every…"
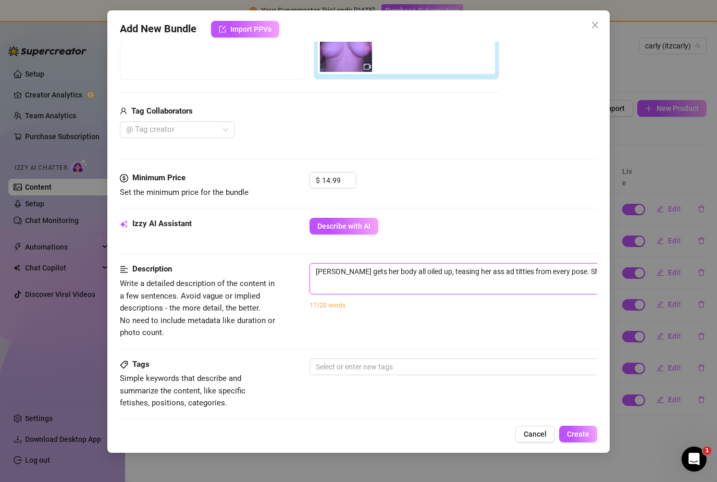
type textarea "[PERSON_NAME] gets her body all oiled up, teasing her ass ad titties from every…"
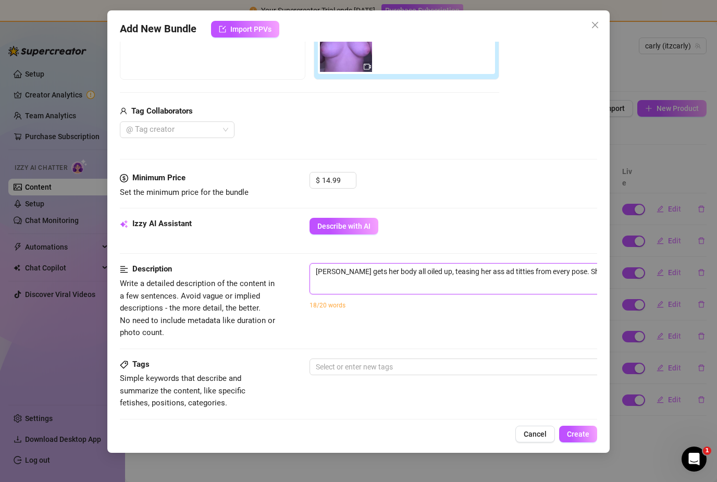
type textarea "[PERSON_NAME] gets her body all oiled up, teasing her ass ad titties from every…"
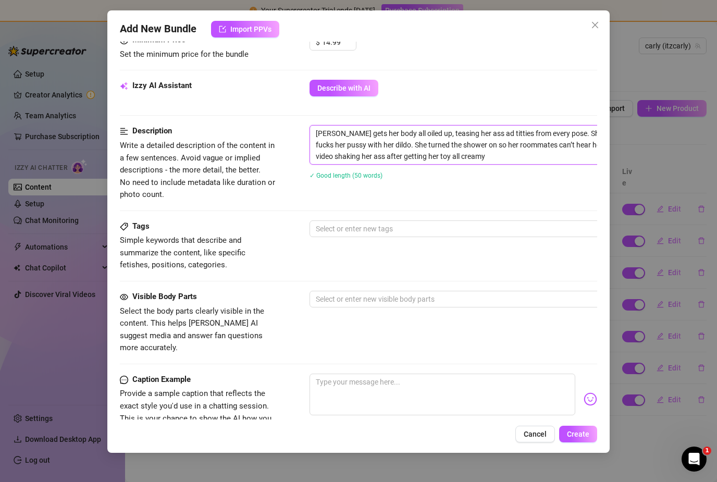
scroll to position [344, 0]
click at [513, 228] on div at bounding box center [487, 228] width 350 height 15
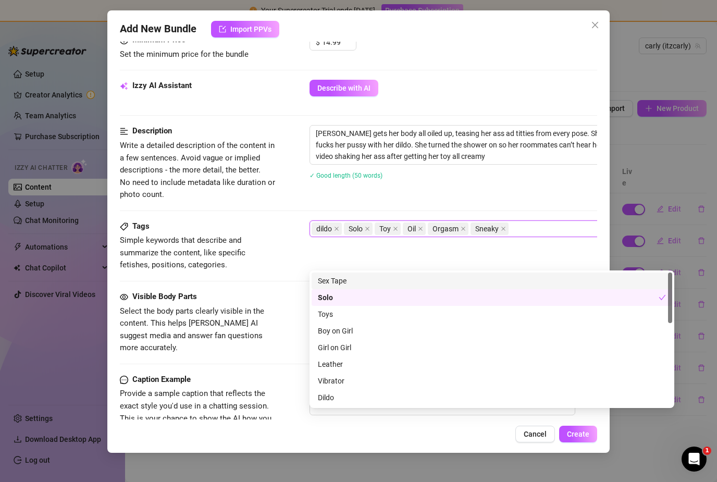
click at [244, 305] on span "Select the body parts clearly visible in the content. This helps [PERSON_NAME] …" at bounding box center [198, 329] width 156 height 49
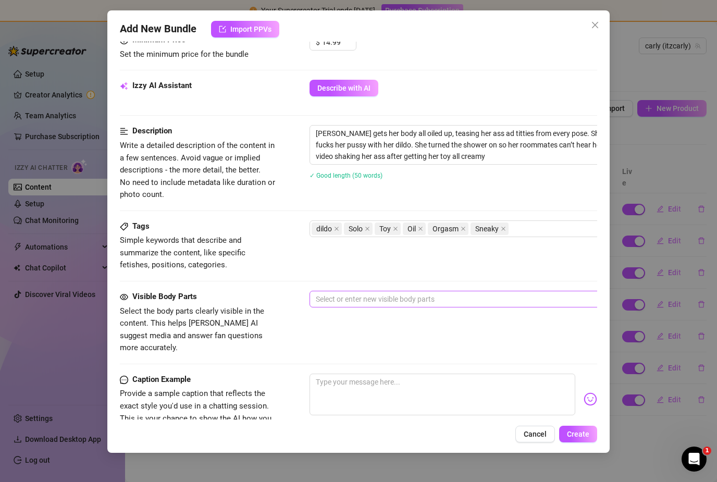
click at [333, 304] on div "Select or enter new visible body parts" at bounding box center [492, 299] width 365 height 17
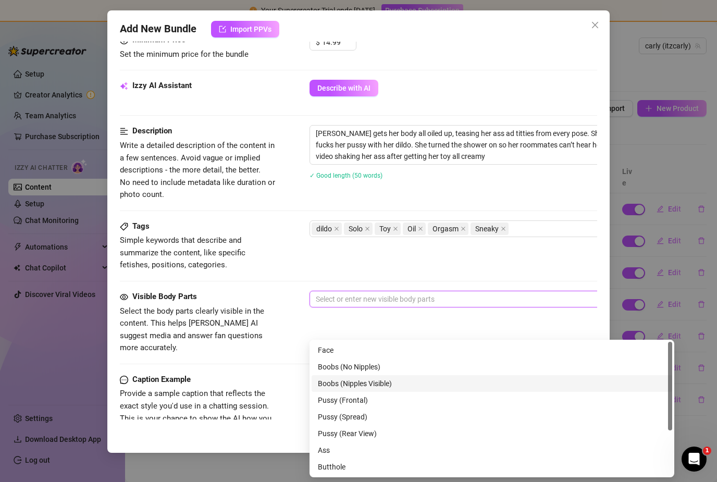
click at [358, 378] on div "Boobs (Nipples Visible)" at bounding box center [492, 383] width 348 height 11
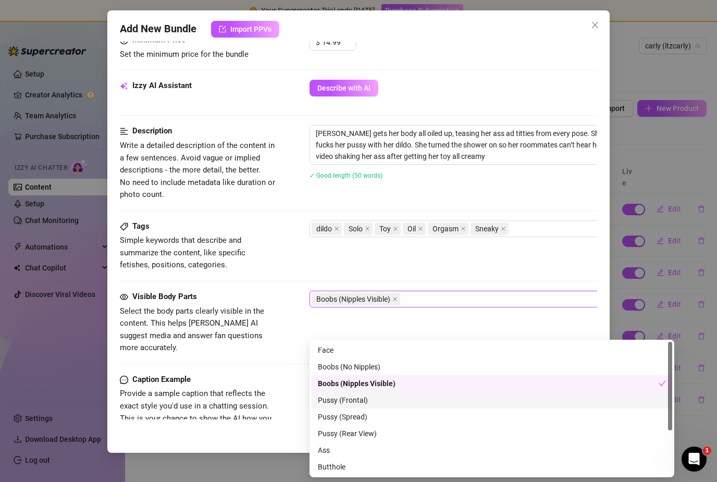
click at [356, 394] on div "Pussy (Frontal)" at bounding box center [492, 399] width 348 height 11
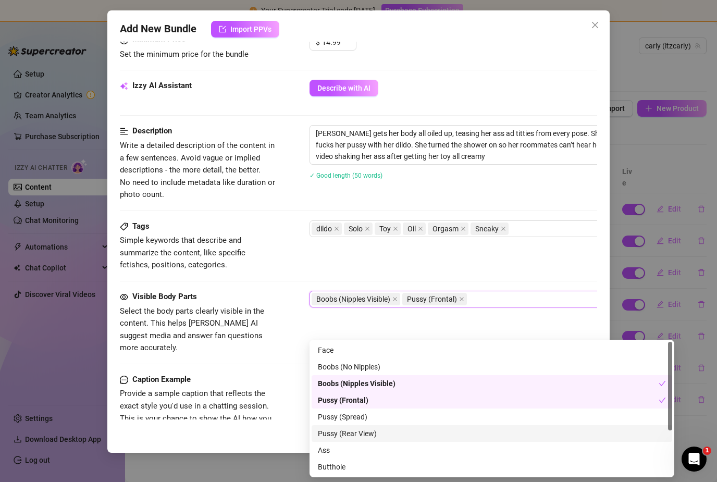
click at [355, 428] on div "Pussy (Rear View)" at bounding box center [492, 433] width 348 height 11
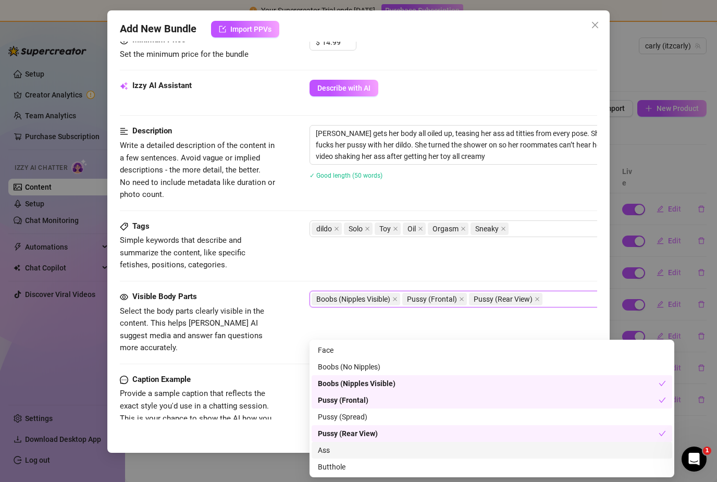
click at [350, 444] on div "Ass" at bounding box center [492, 449] width 348 height 11
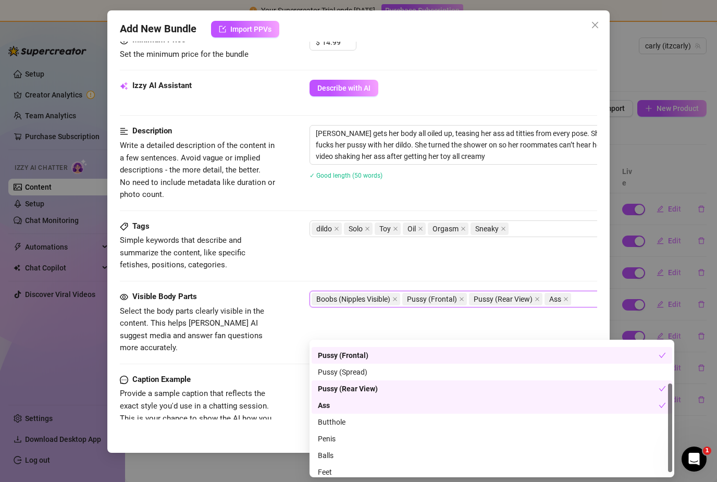
scroll to position [67, 0]
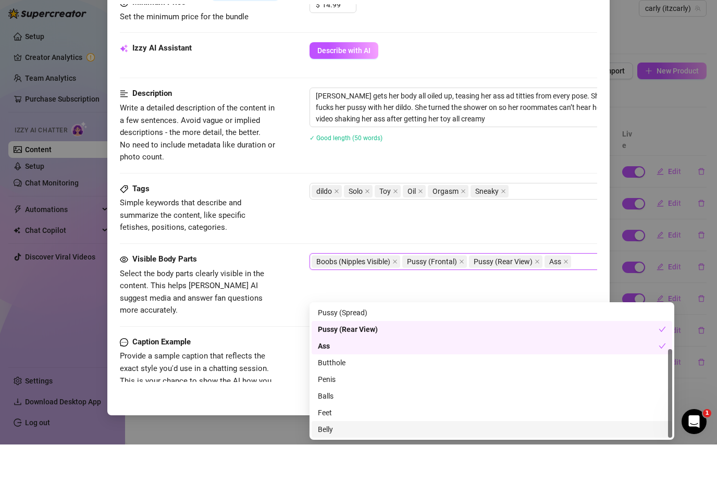
click at [342, 459] on div "Belly" at bounding box center [492, 467] width 361 height 17
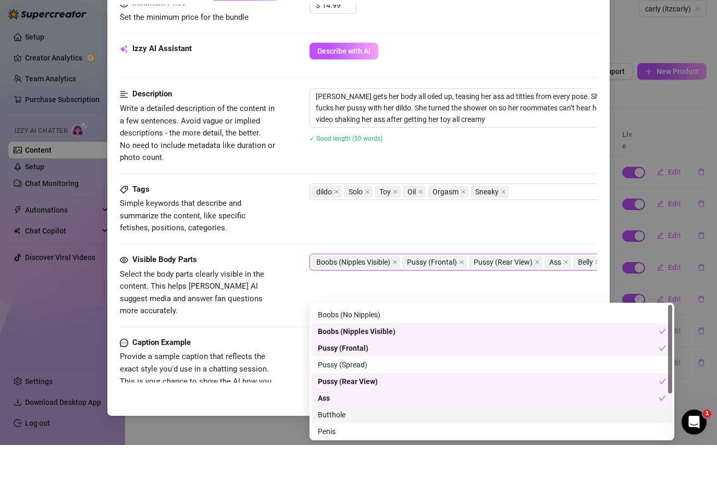
scroll to position [0, 0]
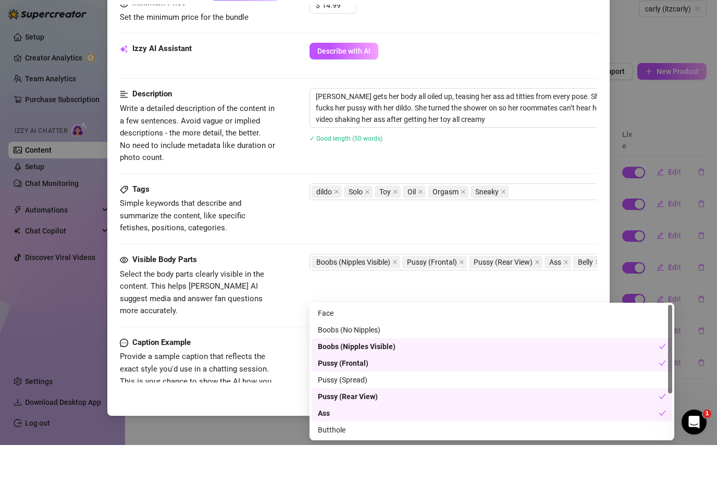
click at [287, 307] on div "Visible Body Parts Select the body parts clearly visible in the content. This h…" at bounding box center [358, 332] width 477 height 83
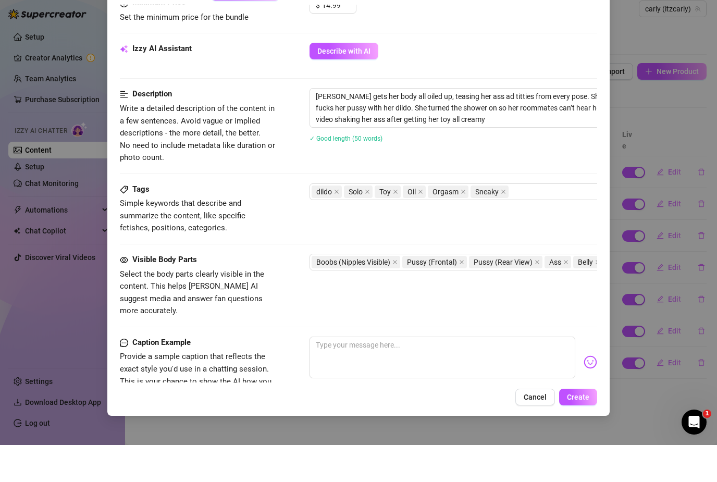
scroll to position [33, 0]
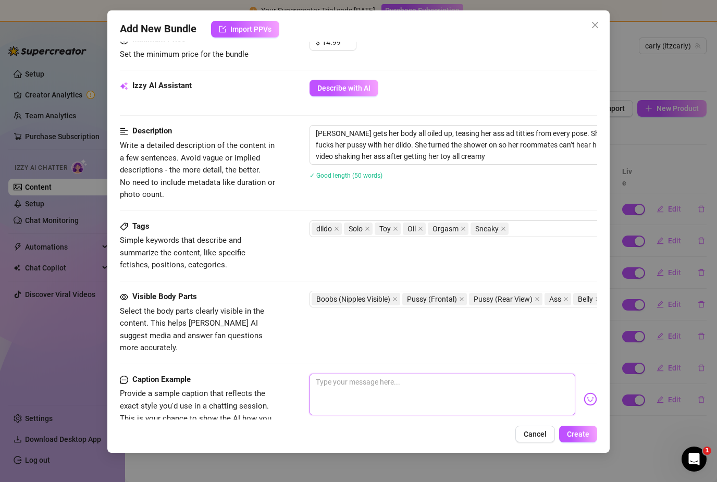
click at [328, 374] on textarea at bounding box center [442, 395] width 265 height 42
click at [621, 379] on div "Add New Bundle Import PPVs Account [PERSON_NAME] (@itzcarly) Name Name is for y…" at bounding box center [358, 241] width 717 height 482
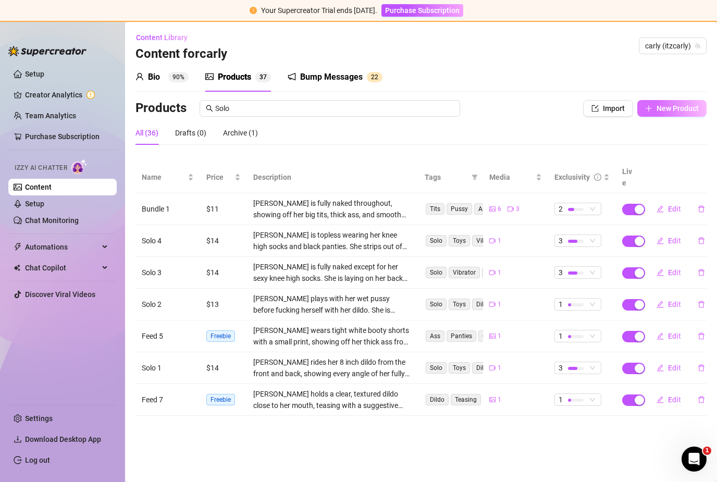
click at [677, 104] on span "New Product" at bounding box center [678, 108] width 42 height 8
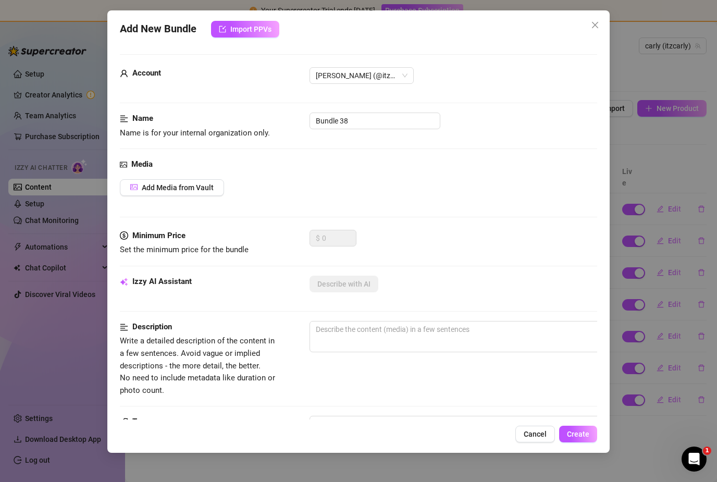
click at [600, 29] on button "Close" at bounding box center [595, 25] width 17 height 17
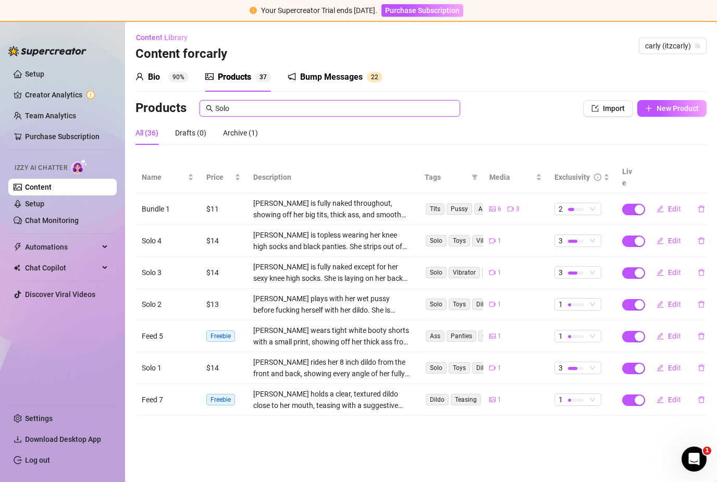
click at [451, 103] on input "Solo" at bounding box center [334, 108] width 239 height 11
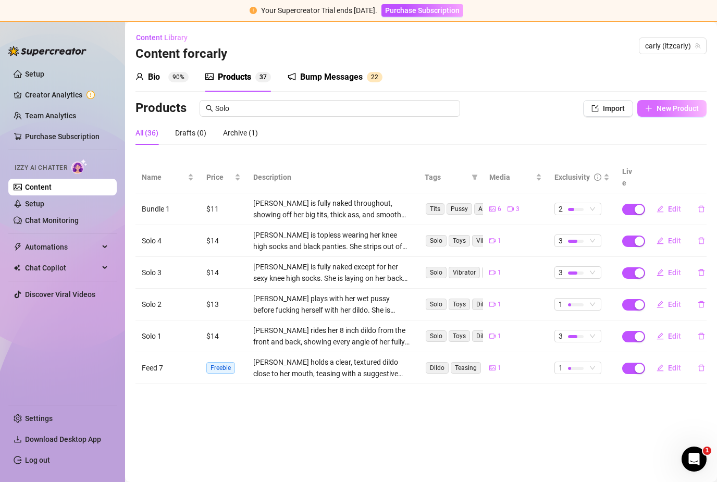
click at [649, 100] on button "New Product" at bounding box center [671, 108] width 69 height 17
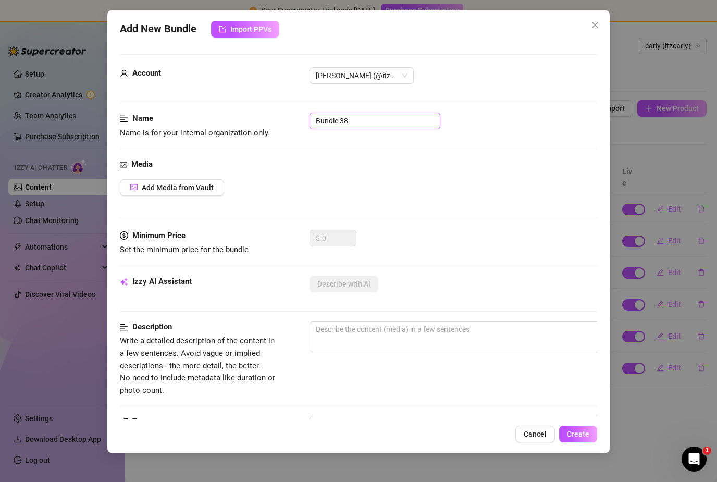
drag, startPoint x: 351, startPoint y: 117, endPoint x: 303, endPoint y: 117, distance: 47.4
click at [303, 117] on div "Name Name is for your internal organization only. Bundle 38" at bounding box center [358, 126] width 477 height 27
click at [176, 187] on span "Add Media from Vault" at bounding box center [178, 187] width 72 height 8
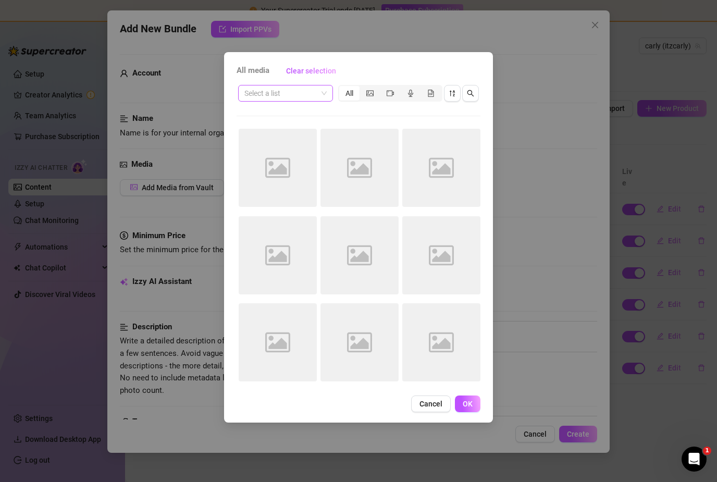
click at [315, 90] on input "search" at bounding box center [280, 93] width 73 height 16
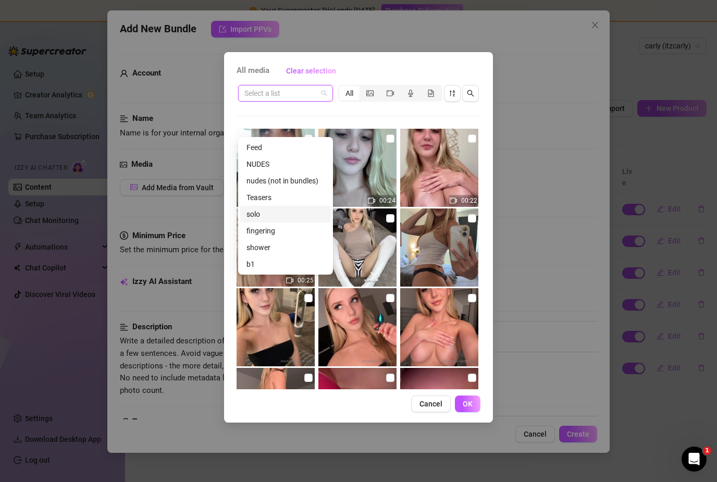
click at [258, 208] on div "solo" at bounding box center [285, 213] width 78 height 11
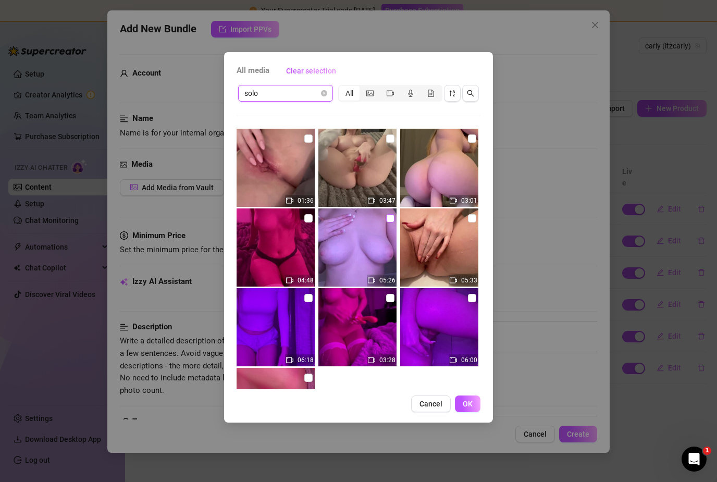
click at [389, 217] on input "checkbox" at bounding box center [390, 218] width 8 height 8
click at [468, 396] on button "OK" at bounding box center [468, 404] width 26 height 17
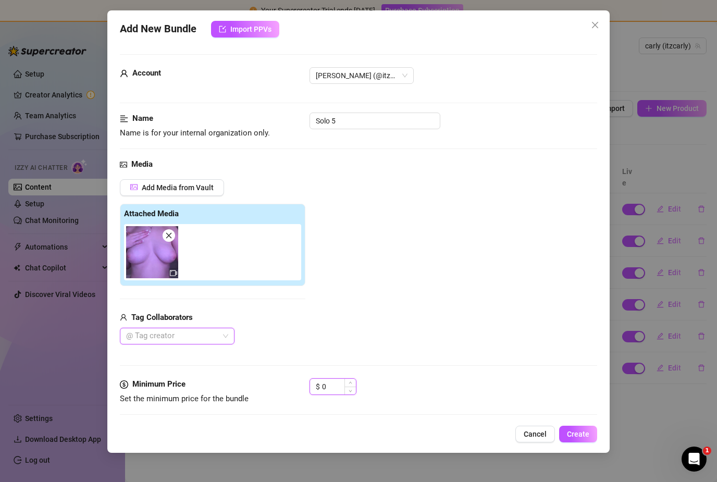
click at [342, 379] on input "0" at bounding box center [339, 387] width 34 height 16
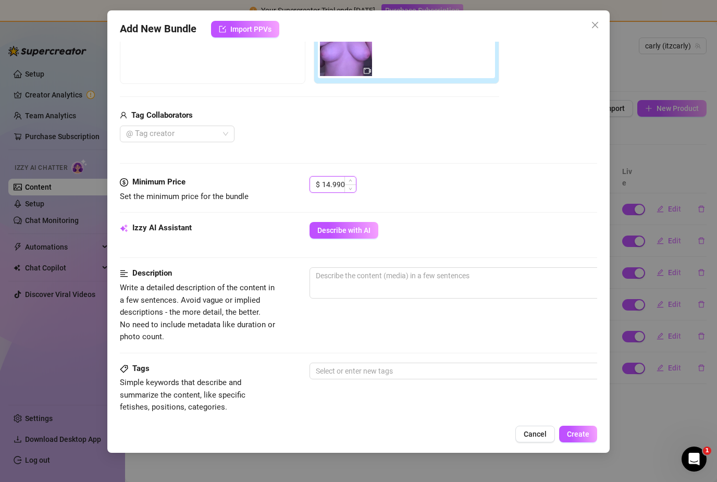
scroll to position [207, 0]
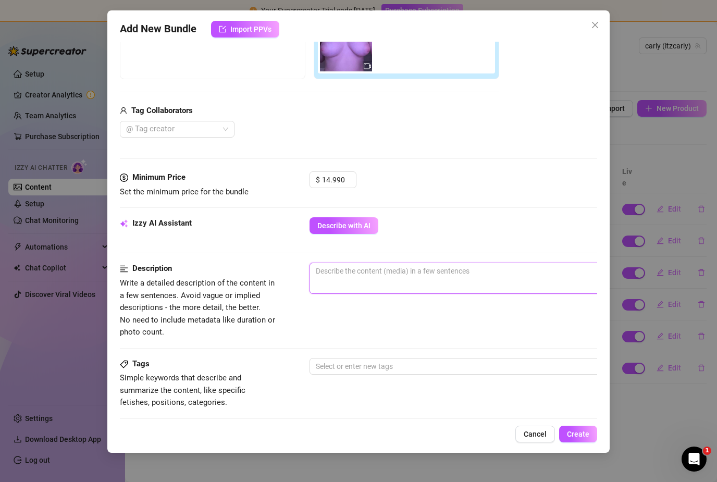
click at [483, 271] on textarea at bounding box center [492, 271] width 364 height 16
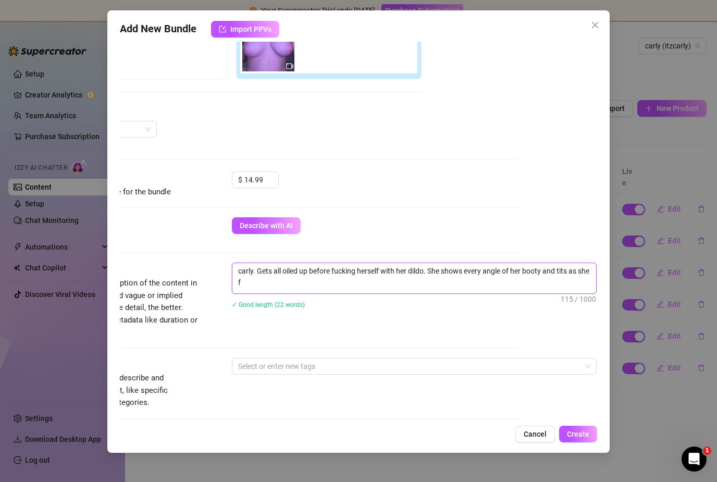
scroll to position [0, 0]
click at [429, 271] on textarea "carly. Gets all oiled up before fucking herself with her dildo. She shows every…" at bounding box center [414, 276] width 364 height 27
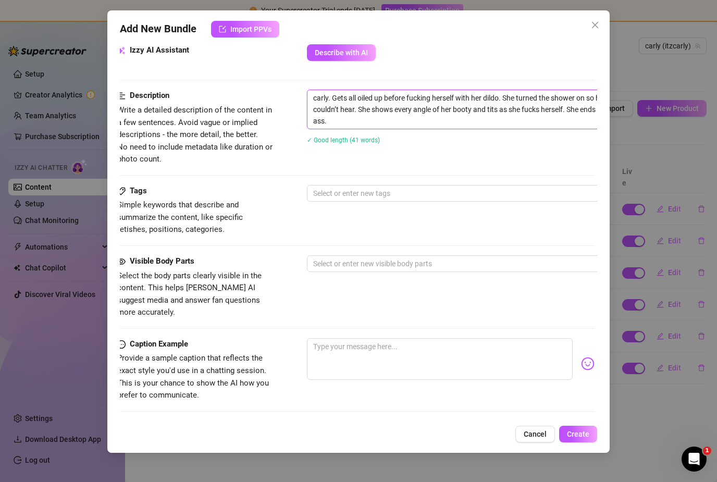
scroll to position [382, 1]
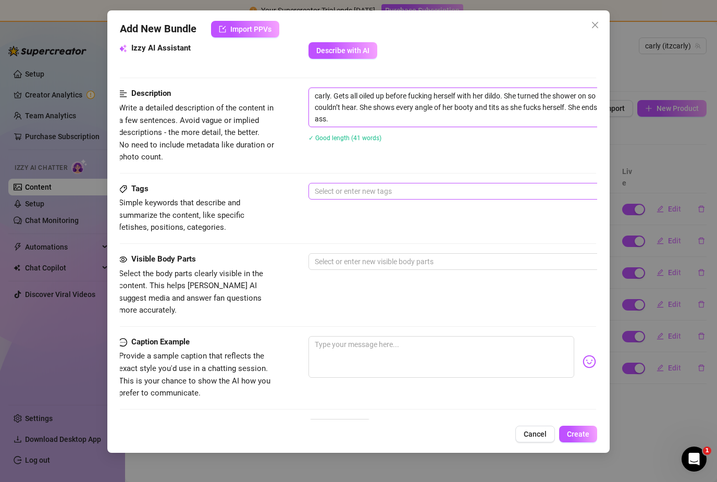
click at [403, 191] on div at bounding box center [486, 191] width 350 height 15
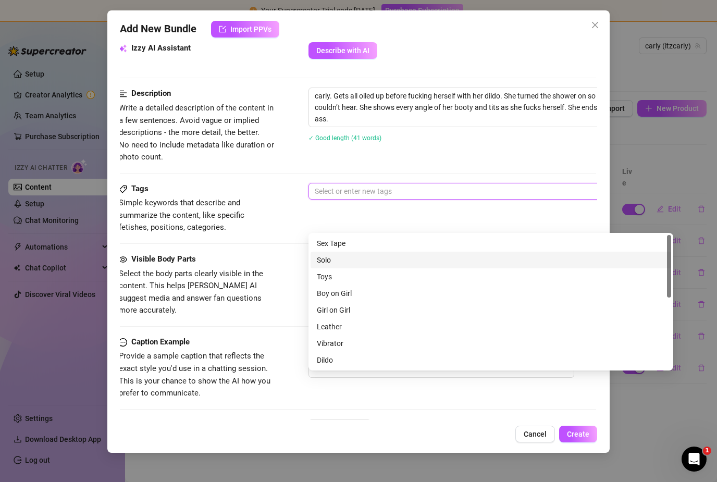
click at [368, 254] on div "Solo" at bounding box center [491, 259] width 348 height 11
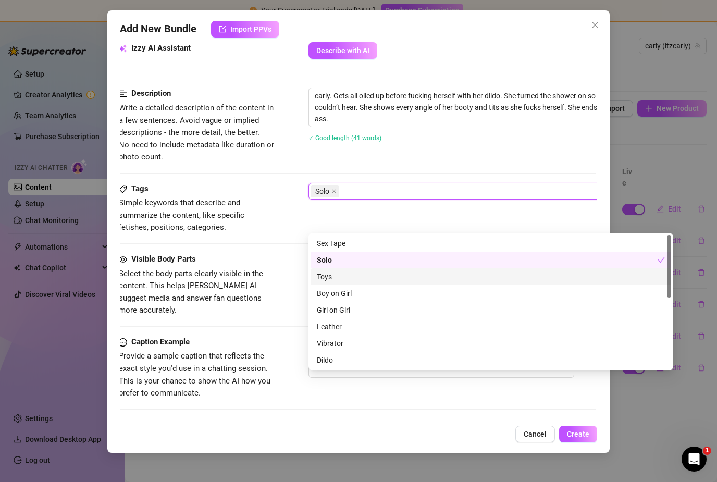
click at [351, 271] on div "Toys" at bounding box center [491, 276] width 348 height 11
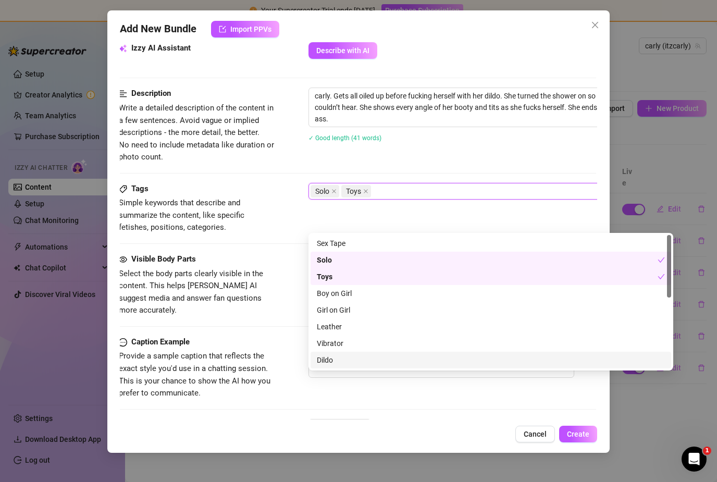
click at [339, 354] on div "Dildo" at bounding box center [491, 359] width 348 height 11
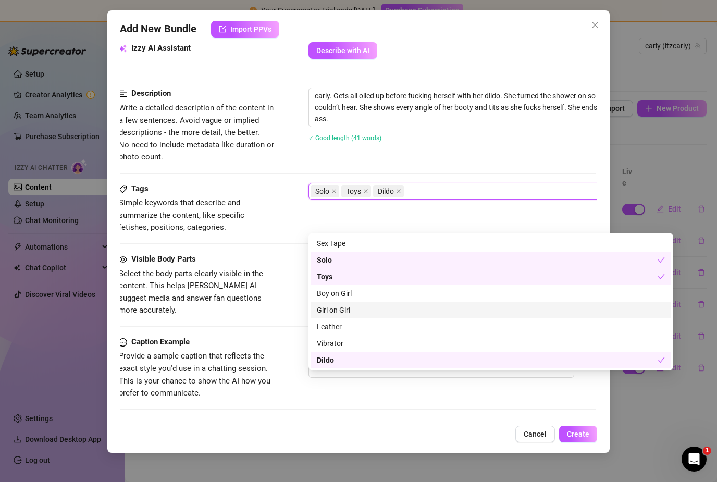
click at [277, 230] on div "Tags Simple keywords that describe and summarize the content, like specific fet…" at bounding box center [357, 208] width 477 height 51
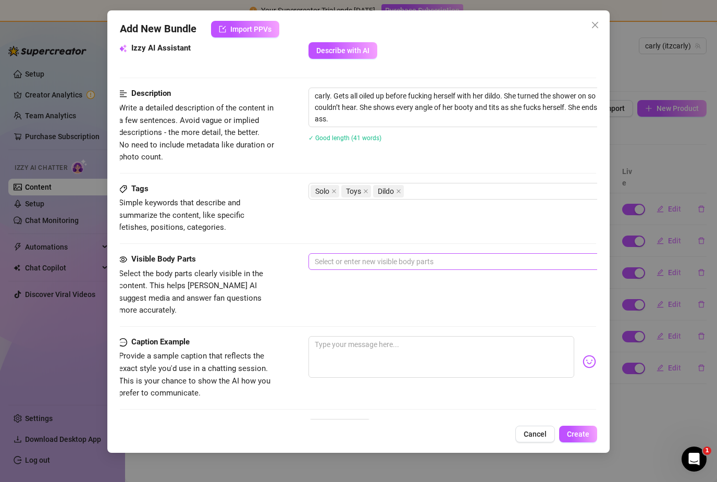
click at [337, 256] on div at bounding box center [486, 261] width 350 height 15
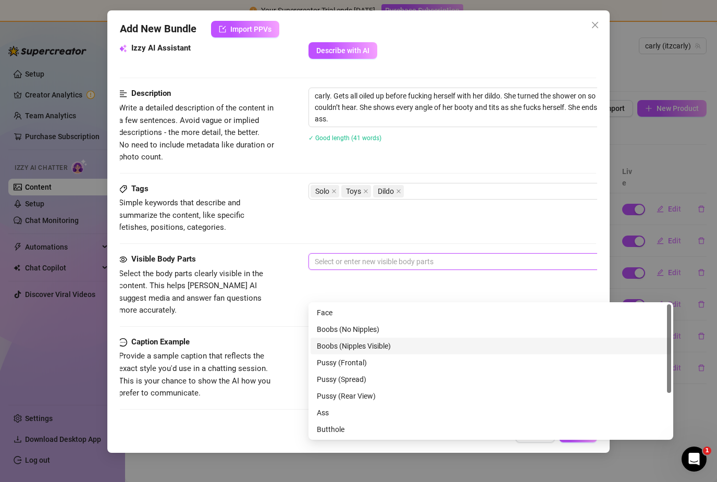
click at [324, 340] on div "Boobs (Nipples Visible)" at bounding box center [491, 345] width 348 height 11
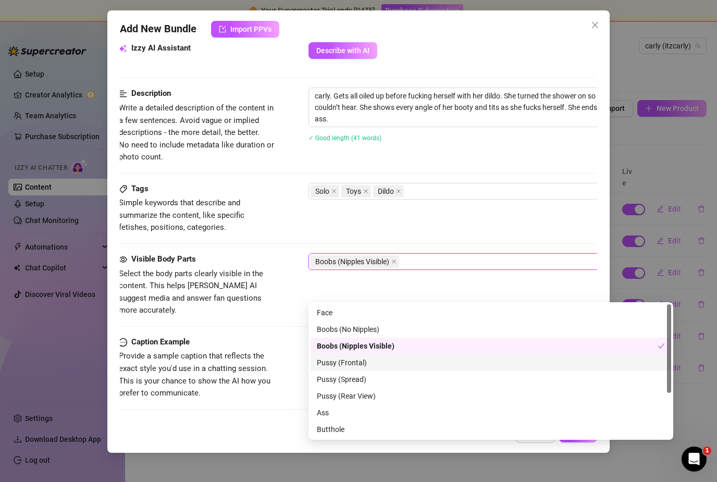
click at [327, 357] on div "Pussy (Frontal)" at bounding box center [491, 362] width 348 height 11
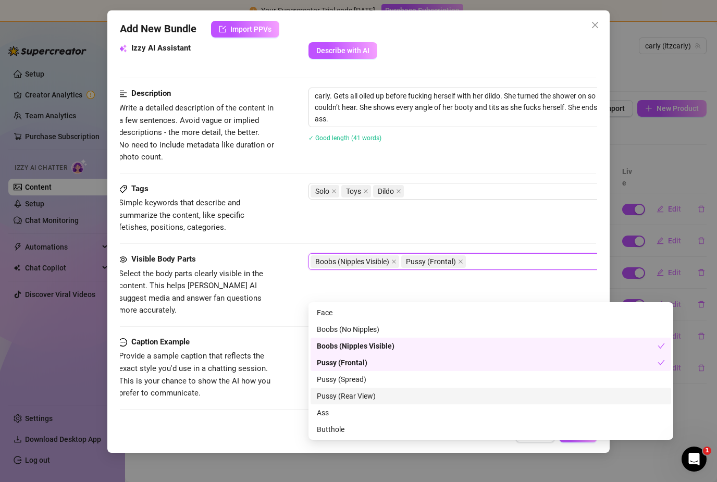
click at [338, 390] on div "Pussy (Rear View)" at bounding box center [491, 395] width 348 height 11
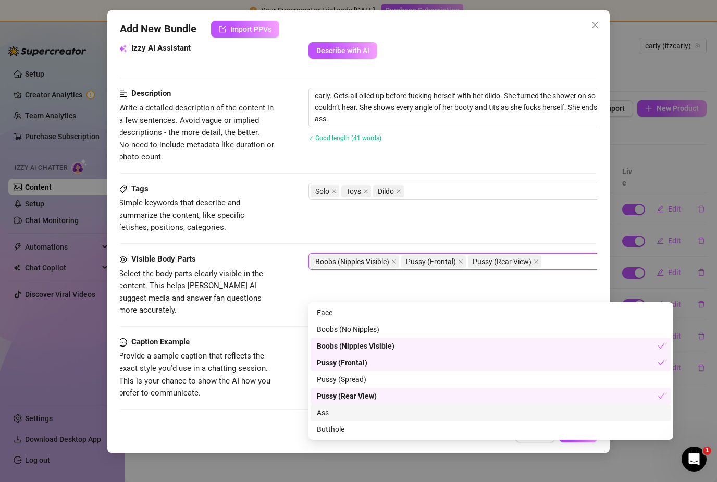
click at [337, 407] on div "Ass" at bounding box center [491, 412] width 348 height 11
click at [279, 336] on div "Caption Example Provide a sample caption that reflects the exact style you'd us…" at bounding box center [357, 368] width 477 height 64
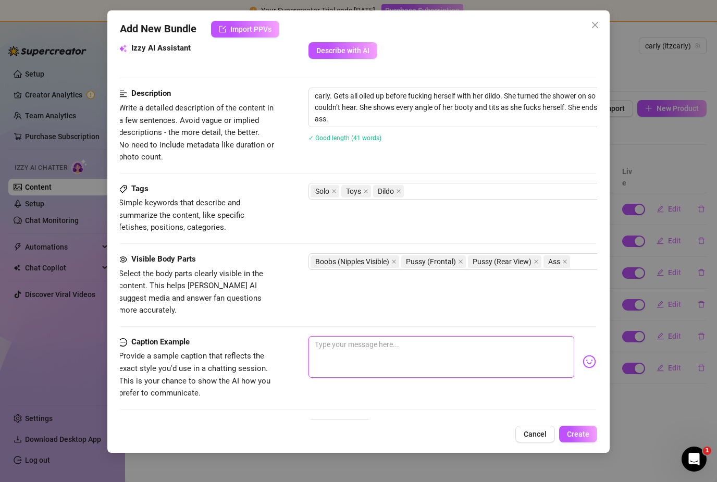
drag, startPoint x: 330, startPoint y: 333, endPoint x: 330, endPoint y: 328, distance: 5.7
click at [330, 336] on textarea at bounding box center [440, 357] width 265 height 42
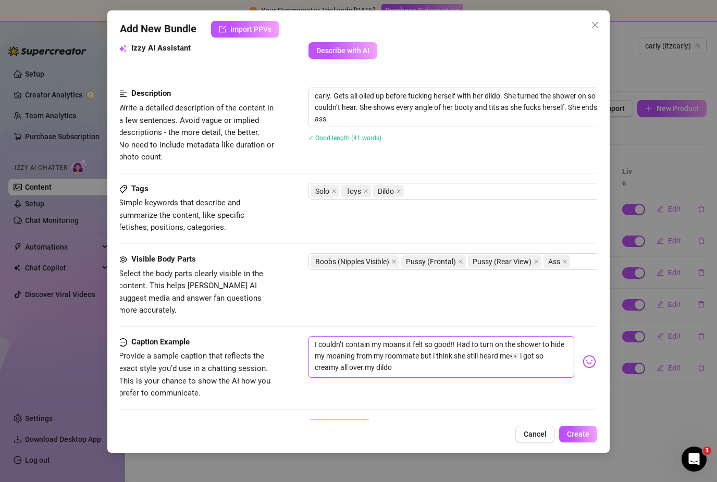
click at [367, 419] on div "1" at bounding box center [339, 427] width 63 height 17
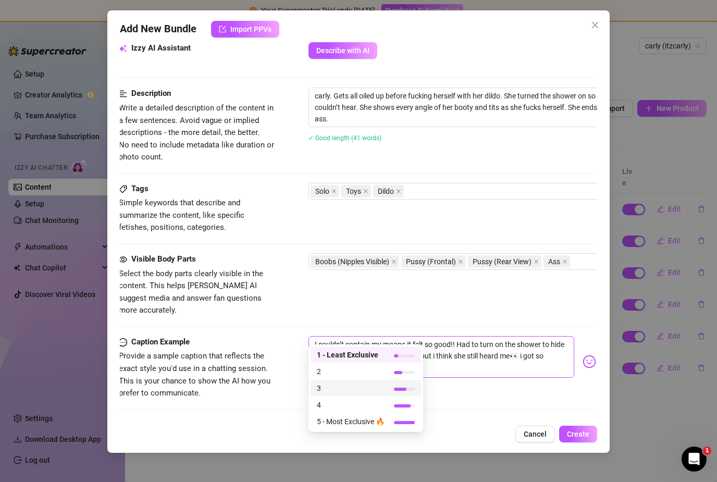
click at [359, 382] on span "3" at bounding box center [351, 387] width 68 height 11
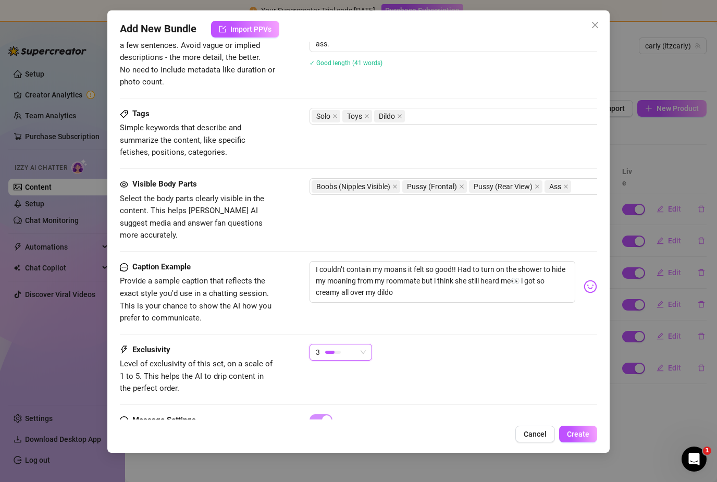
scroll to position [456, 0]
click at [579, 438] on span "Create" at bounding box center [578, 434] width 22 height 8
